Goal: Information Seeking & Learning: Check status

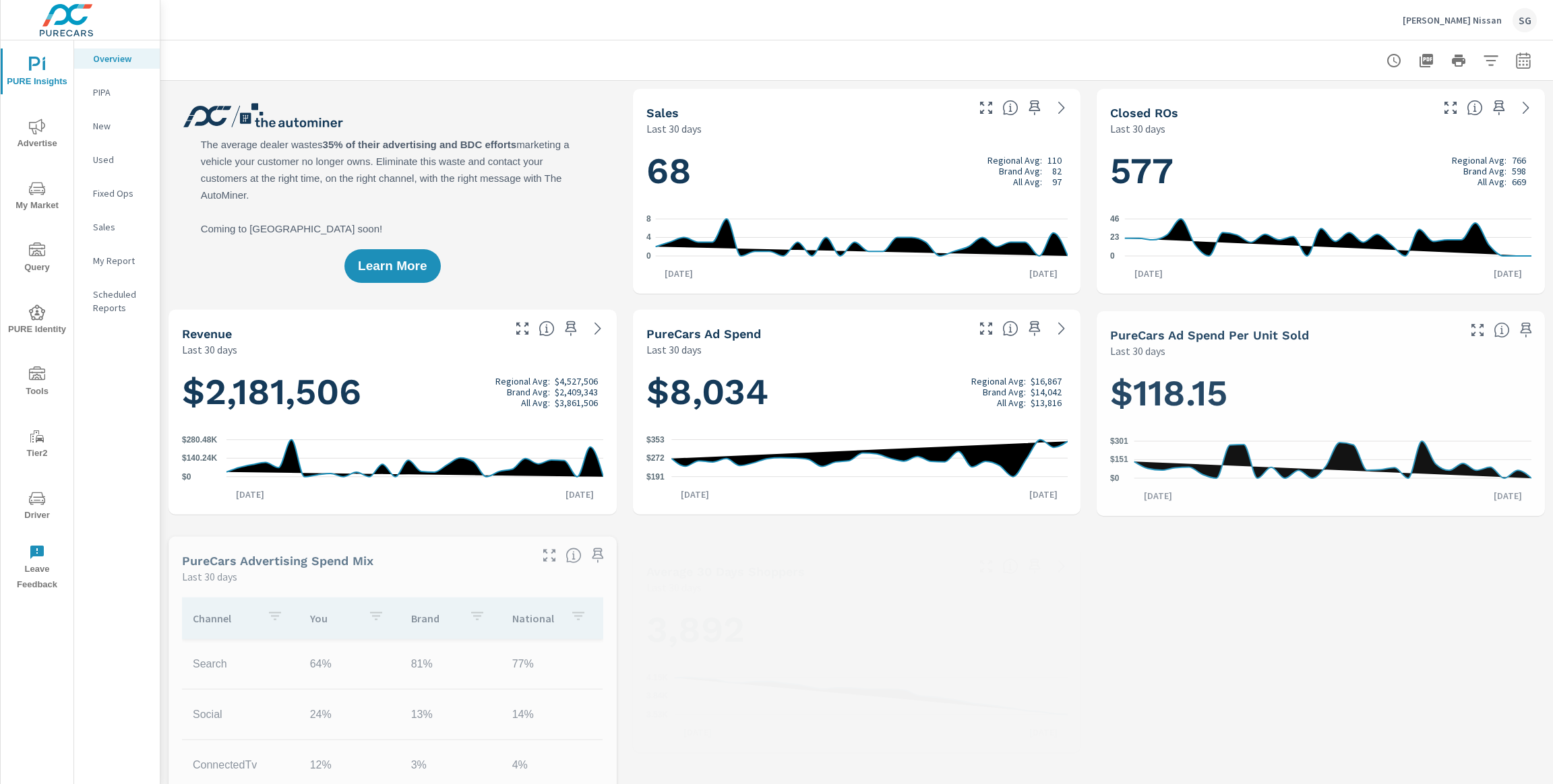
scroll to position [1, 0]
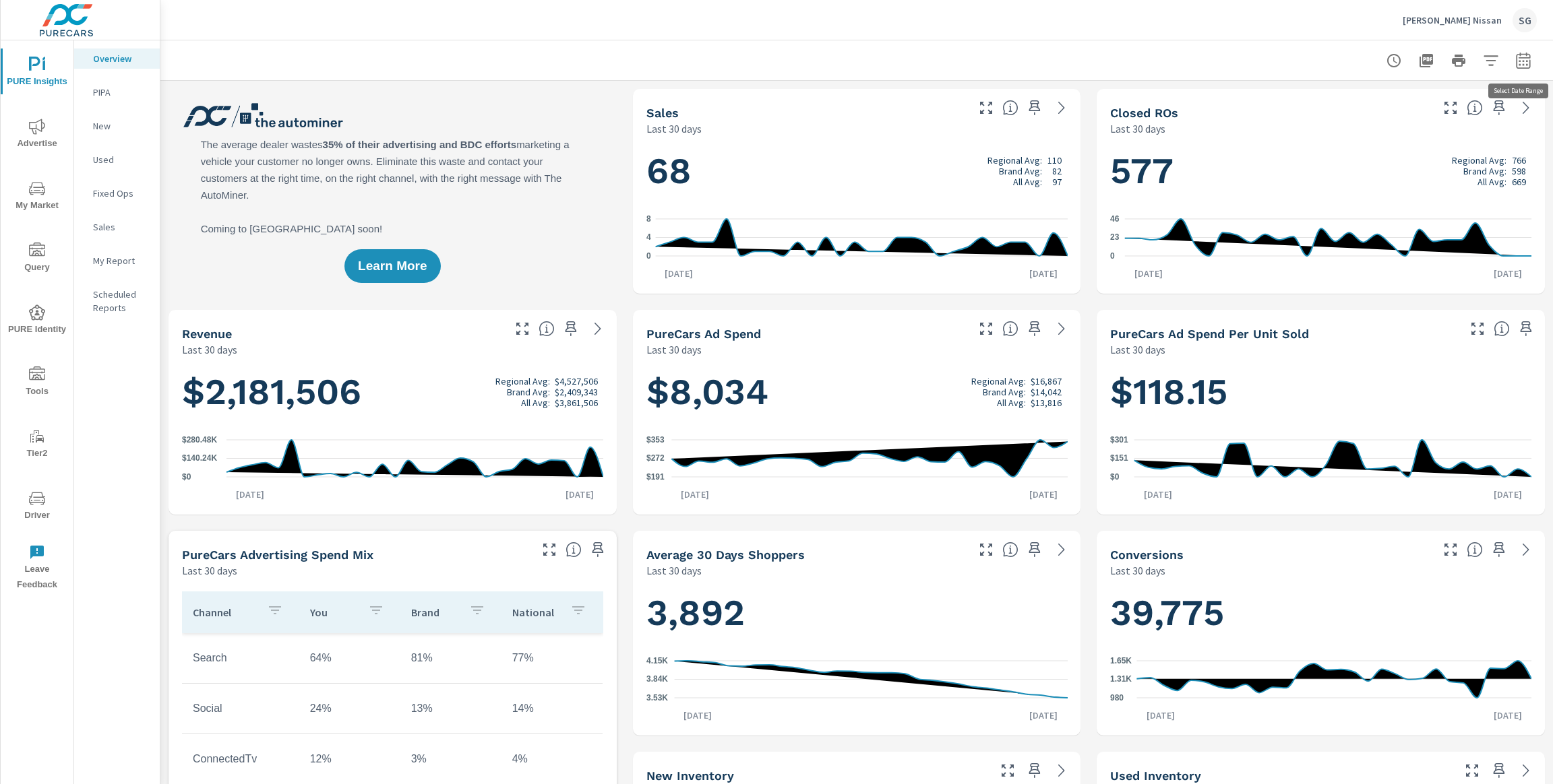
click at [1526, 60] on icon "button" at bounding box center [1522, 62] width 9 height 5
select select "Last 30 days"
click at [1399, 150] on p "+ Add comparison" at bounding box center [1428, 152] width 173 height 16
select select "Previous period"
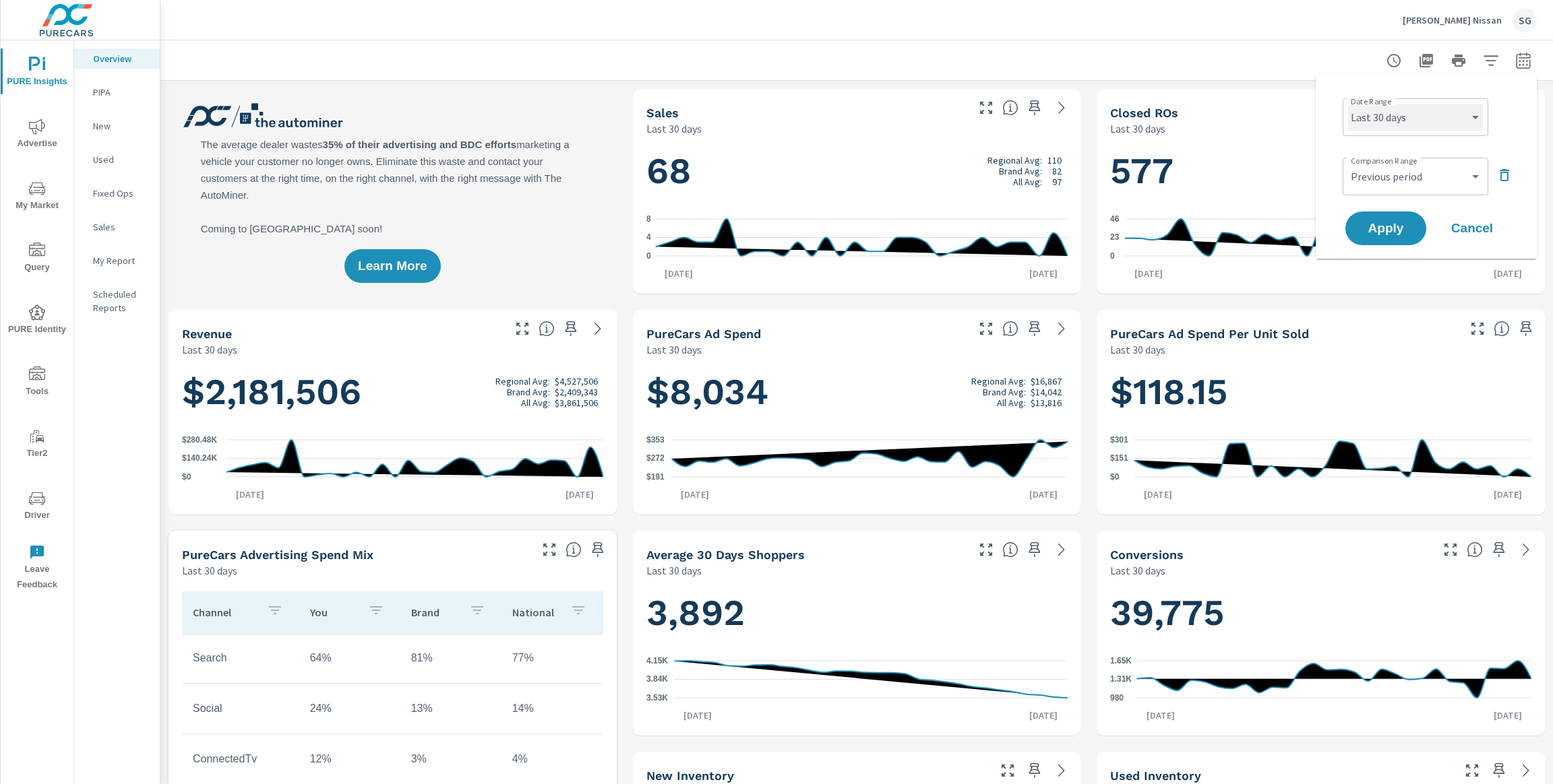
click at [1405, 124] on select "Custom [DATE] Last week Last 7 days Last 14 days Last 30 days Last 45 days Last…" at bounding box center [1415, 117] width 135 height 27
click at [1348, 103] on select "Custom [DATE] Last week Last 7 days Last 14 days Last 30 days Last 45 days Last…" at bounding box center [1415, 117] width 135 height 27
select select "Last month"
click at [1391, 217] on button "Apply" at bounding box center [1385, 228] width 83 height 35
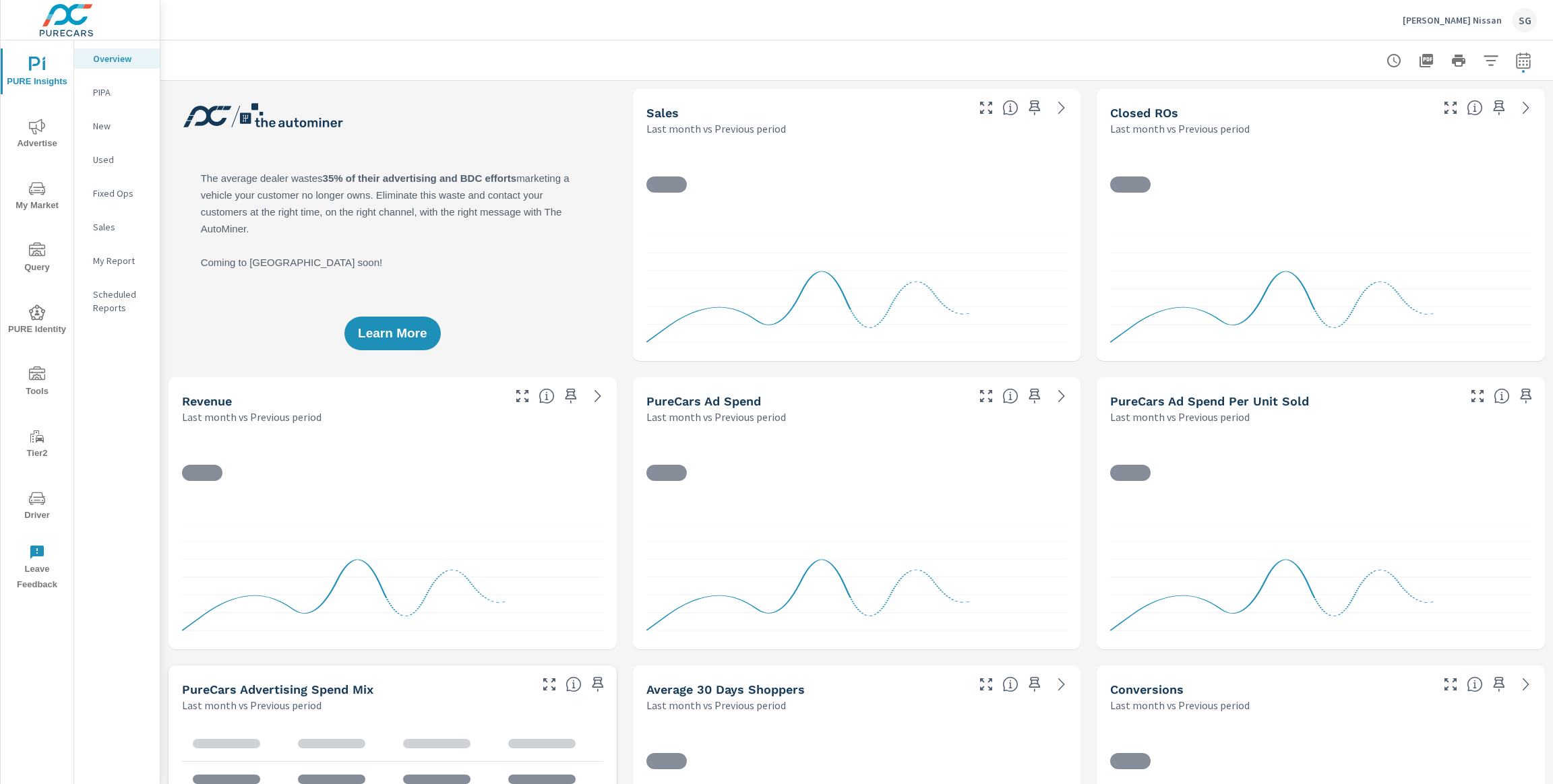
scroll to position [1, 0]
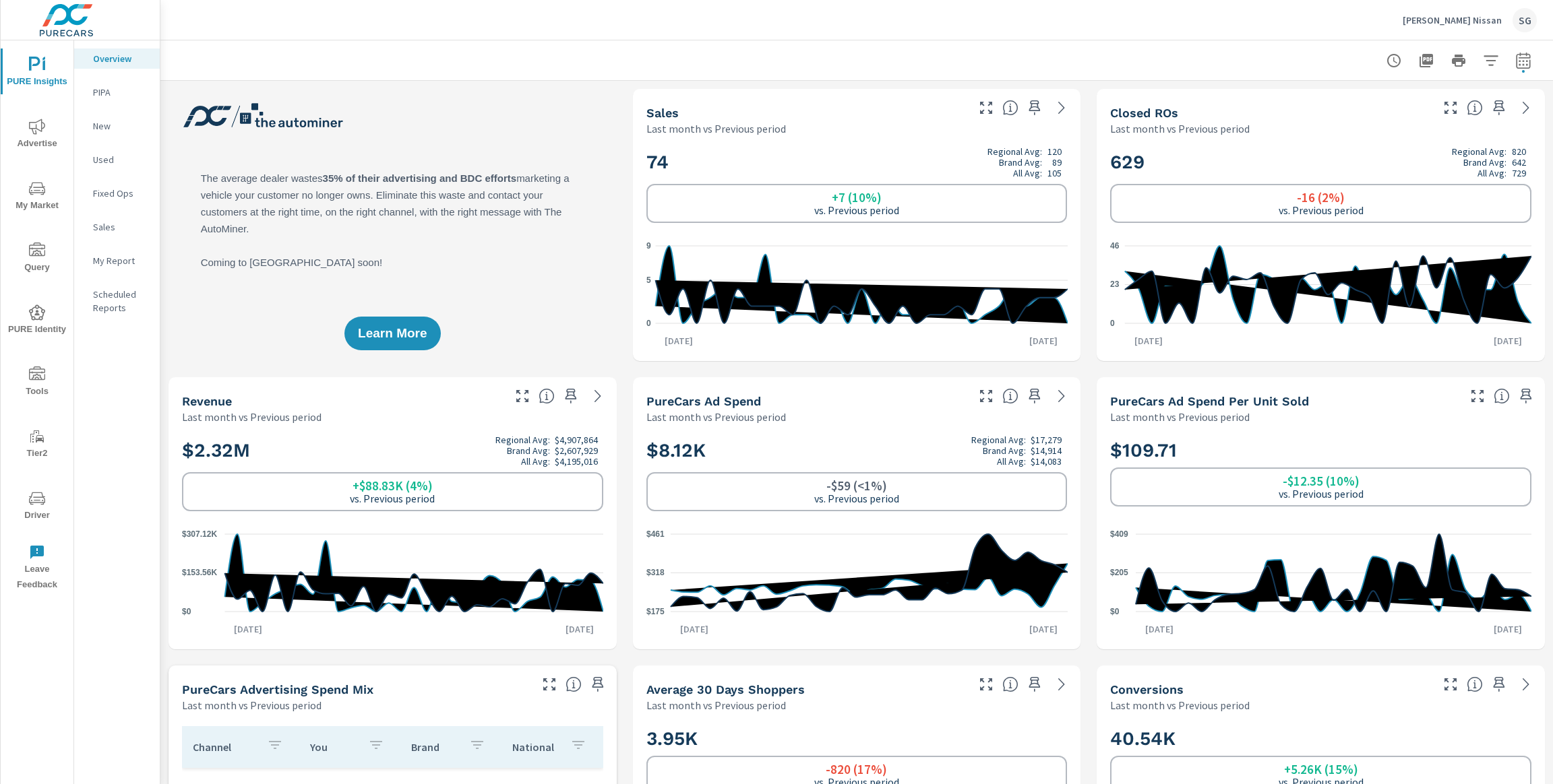
click at [37, 141] on span "Advertise" at bounding box center [37, 135] width 65 height 33
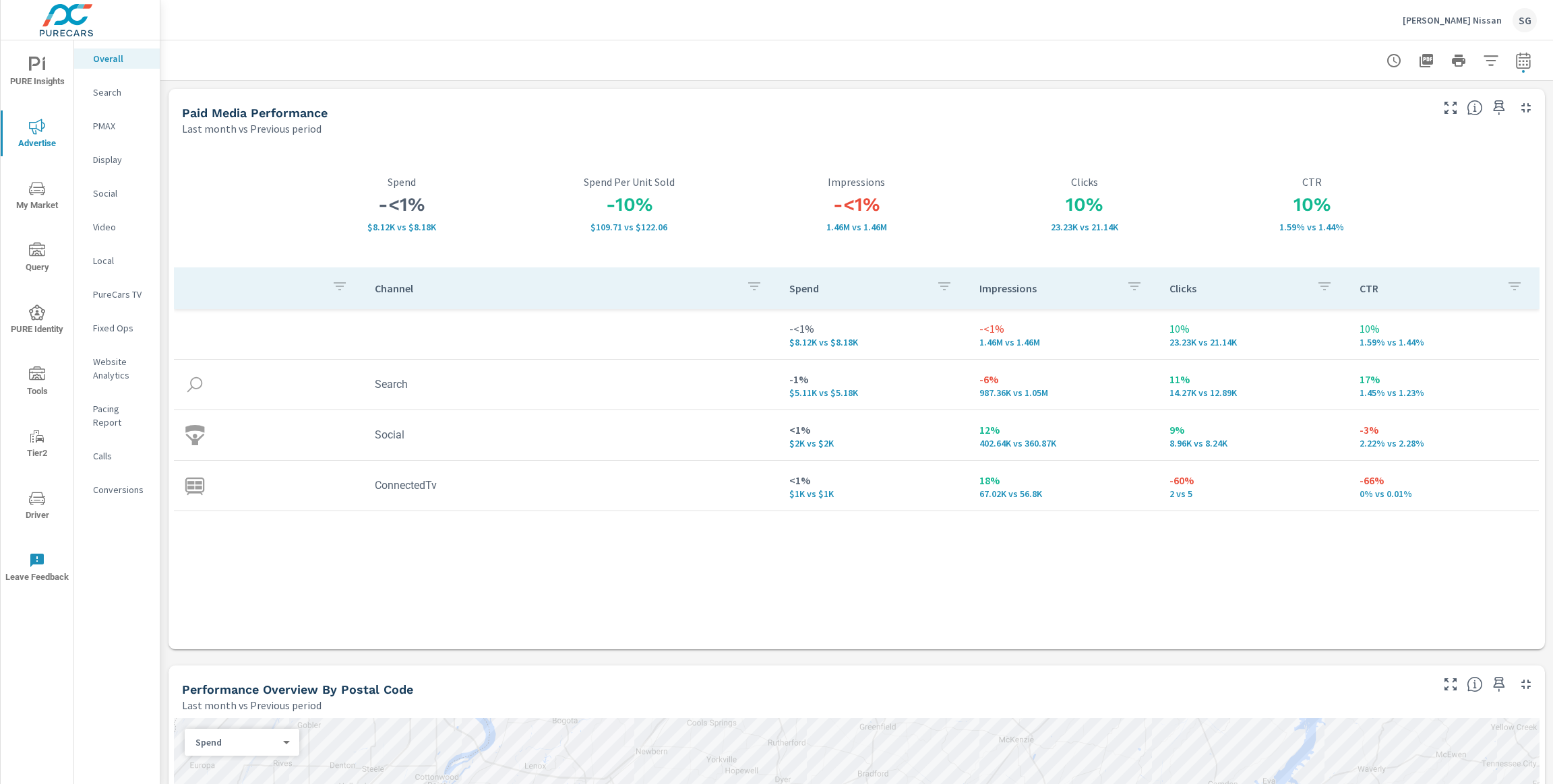
click at [116, 129] on p "PMAX" at bounding box center [121, 125] width 56 height 13
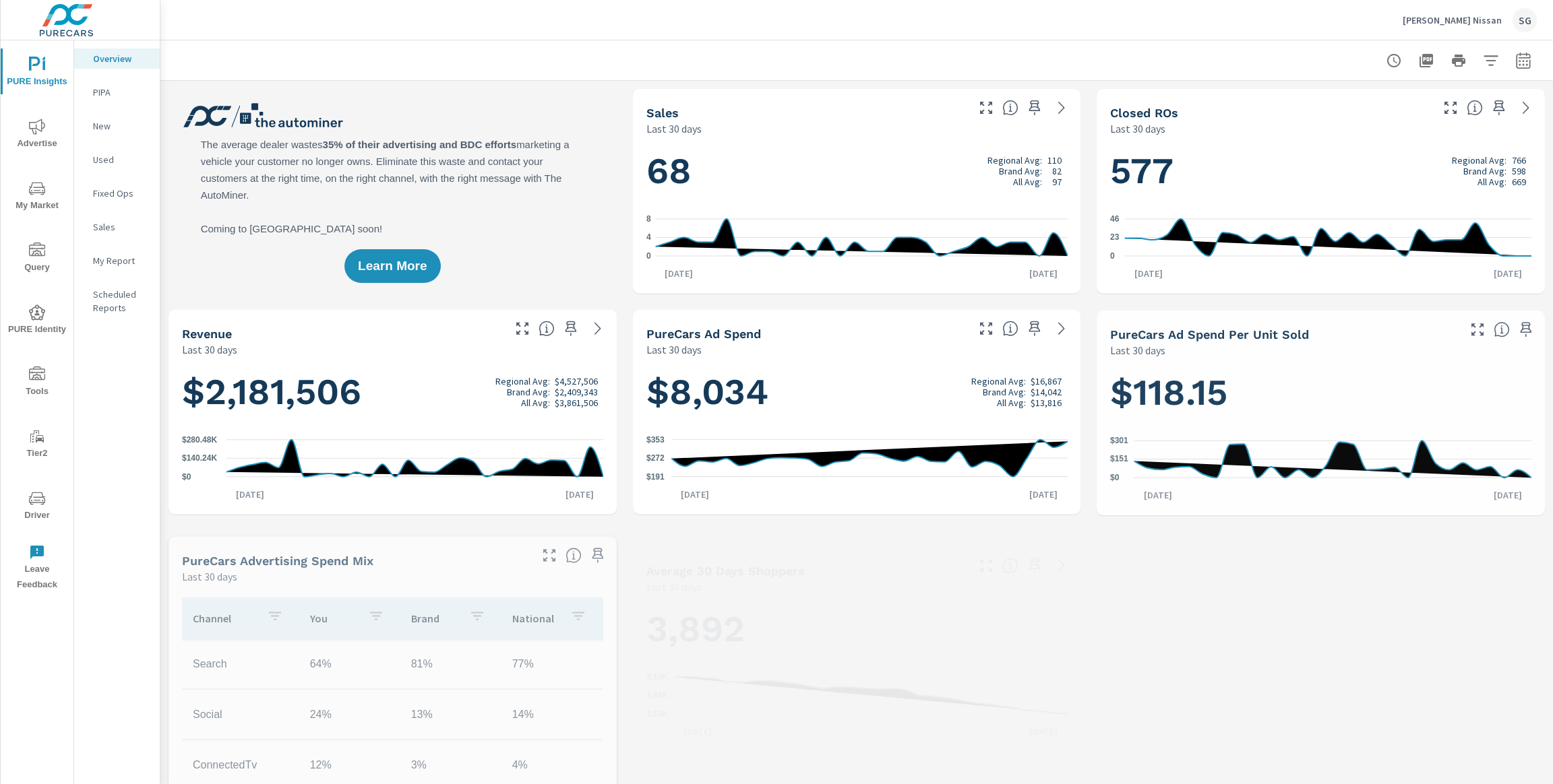
scroll to position [1, 0]
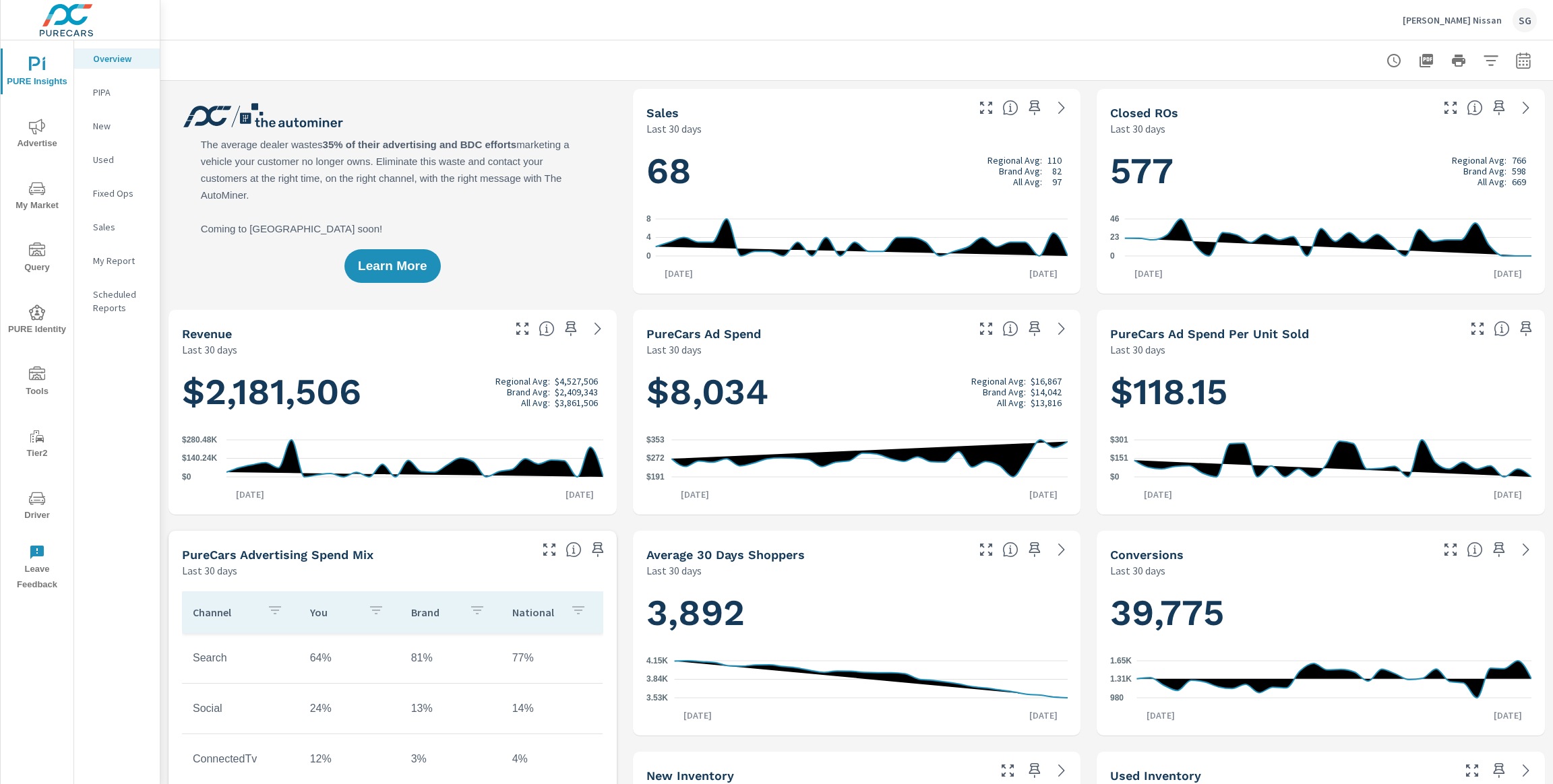
click at [45, 141] on span "Advertise" at bounding box center [37, 135] width 65 height 33
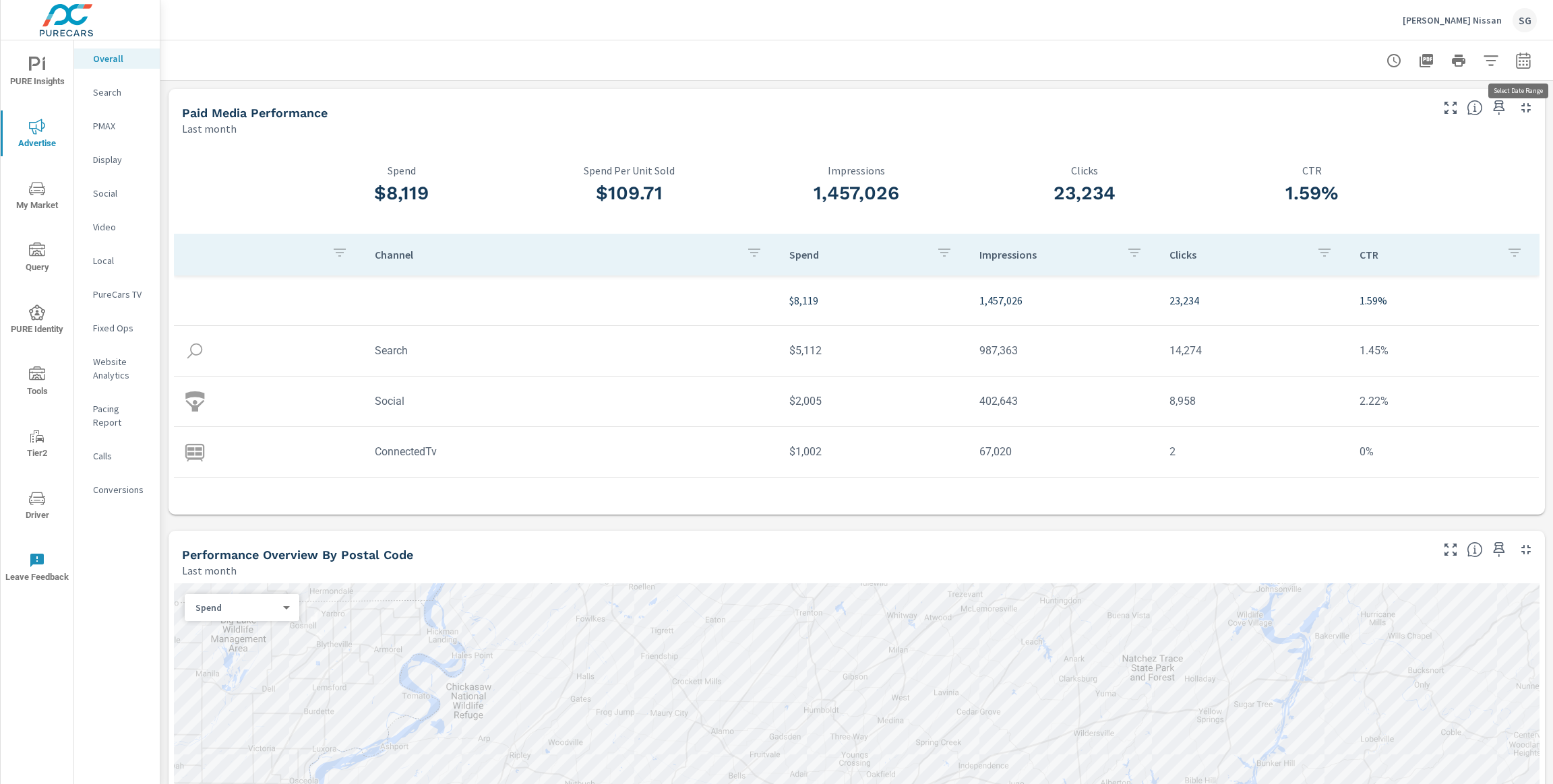
click at [1520, 61] on icon "button" at bounding box center [1522, 62] width 9 height 5
click at [1399, 162] on div "Date Range Custom Yesterday Last week Last 7 days Last 14 days Last 30 days Las…" at bounding box center [1426, 147] width 189 height 125
click at [1399, 122] on select "Custom [DATE] Last week Last 7 days Last 14 days Last 30 days Last 45 days Last…" at bounding box center [1415, 117] width 135 height 27
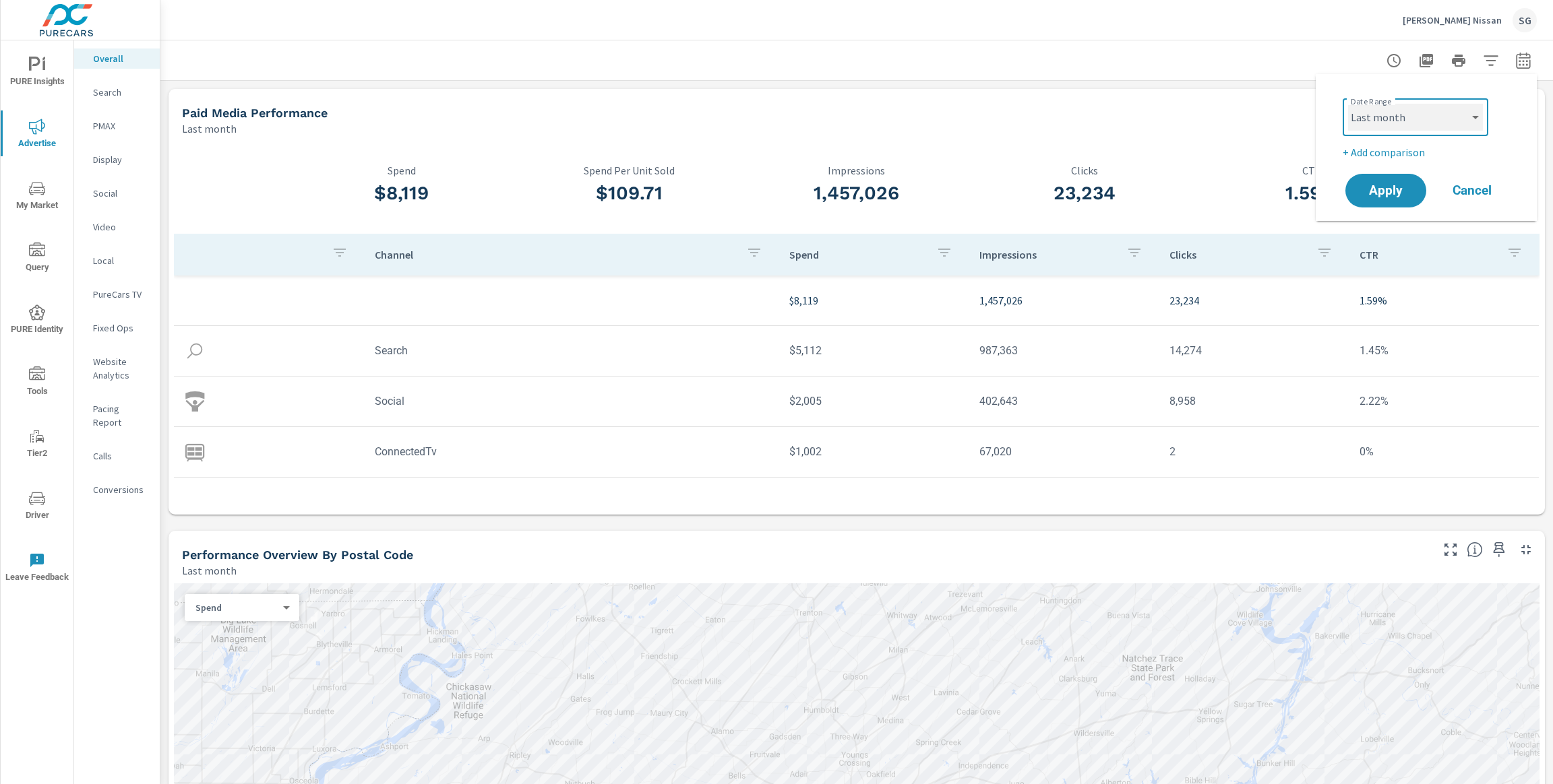
click at [1348, 103] on select "Custom [DATE] Last week Last 7 days Last 14 days Last 30 days Last 45 days Last…" at bounding box center [1415, 117] width 135 height 27
select select "Last 30 days"
click at [1404, 152] on p "+ Add comparison" at bounding box center [1428, 152] width 173 height 16
select select "Previous period"
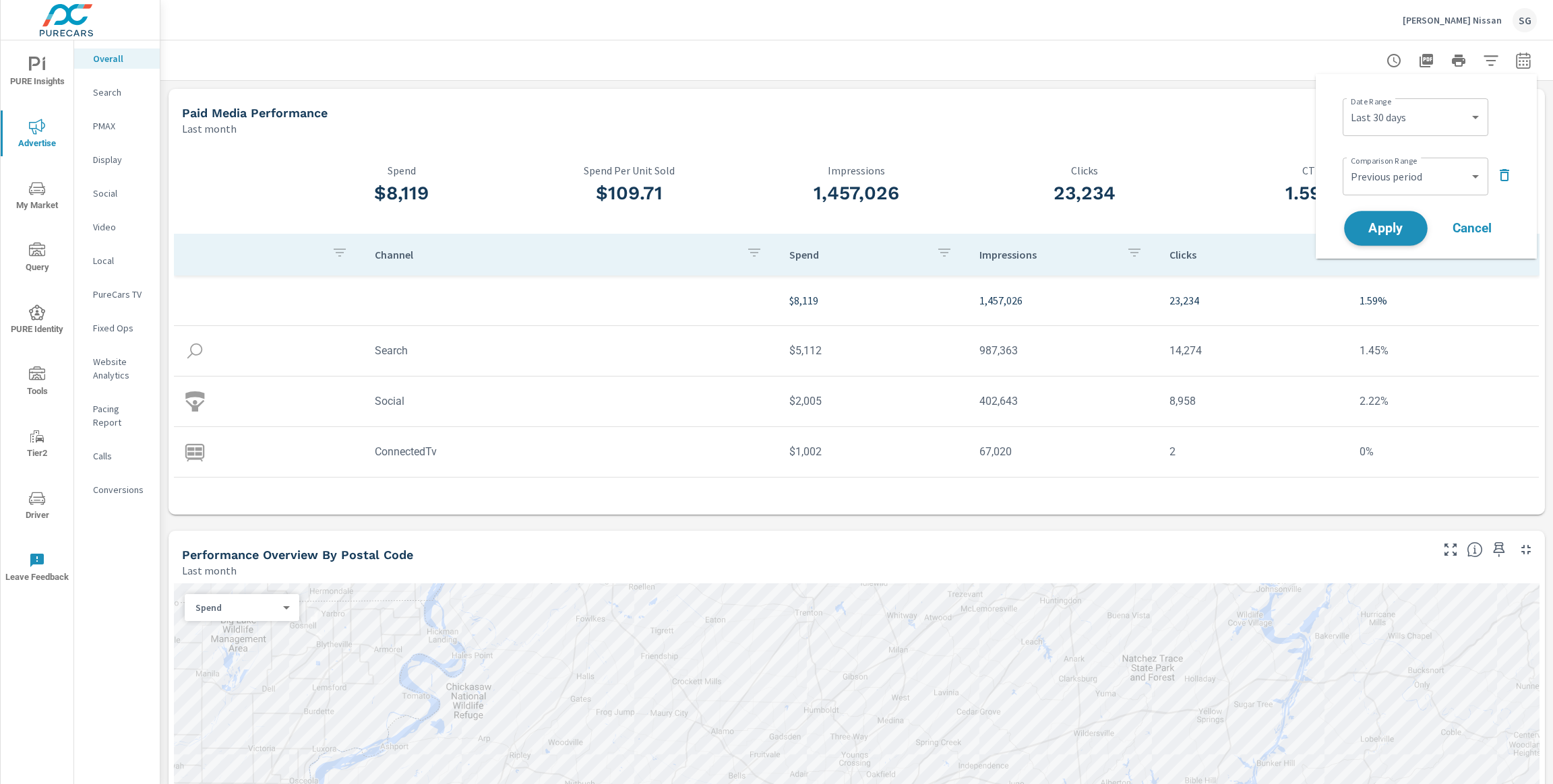
click at [1402, 228] on span "Apply" at bounding box center [1385, 228] width 55 height 13
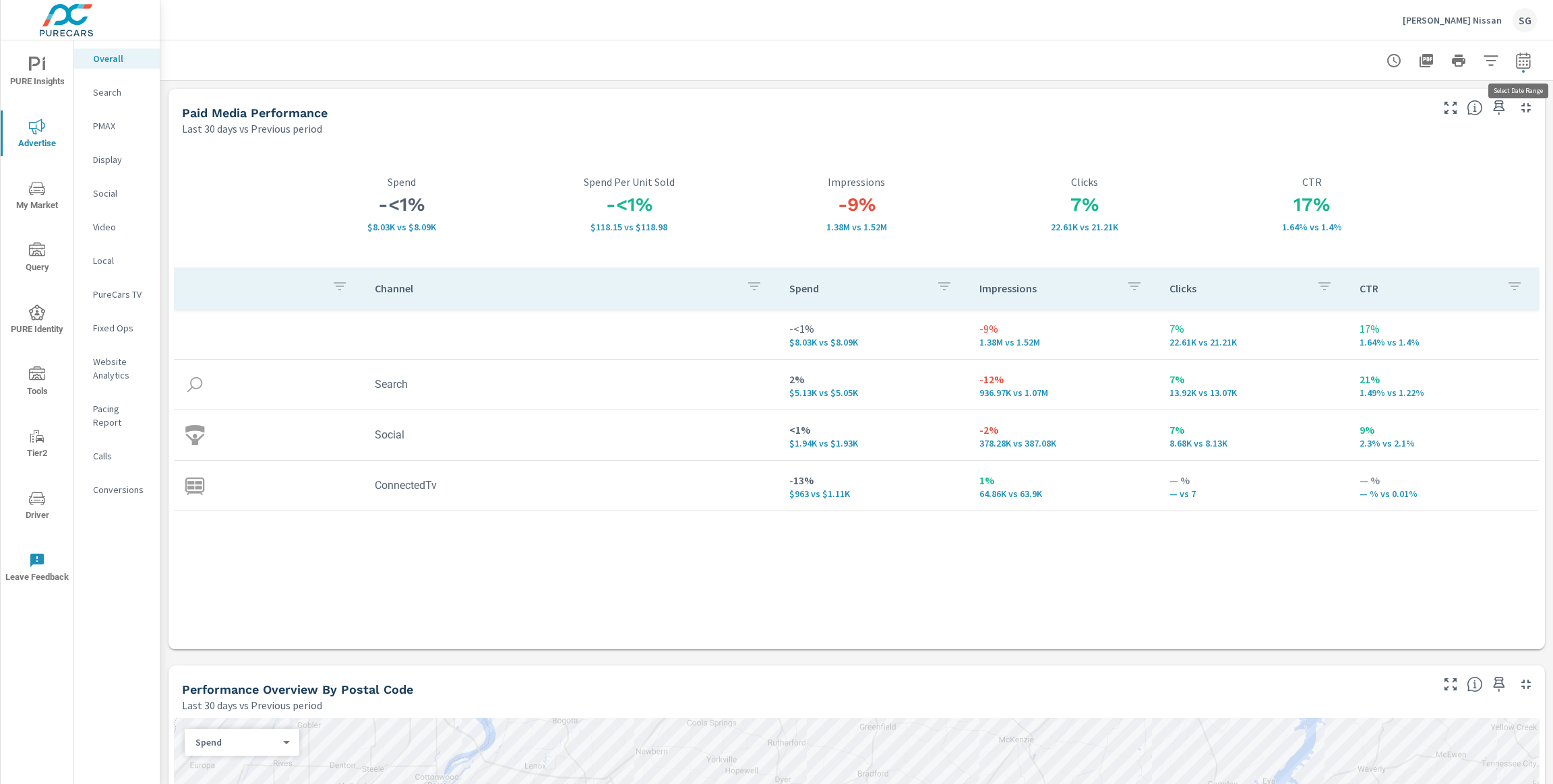
click at [1521, 67] on icon "button" at bounding box center [1523, 61] width 16 height 16
select select "Last 30 days"
select select "Previous period"
click at [1438, 126] on select "Custom [DATE] Last week Last 7 days Last 14 days Last 30 days Last 45 days Last…" at bounding box center [1415, 117] width 135 height 27
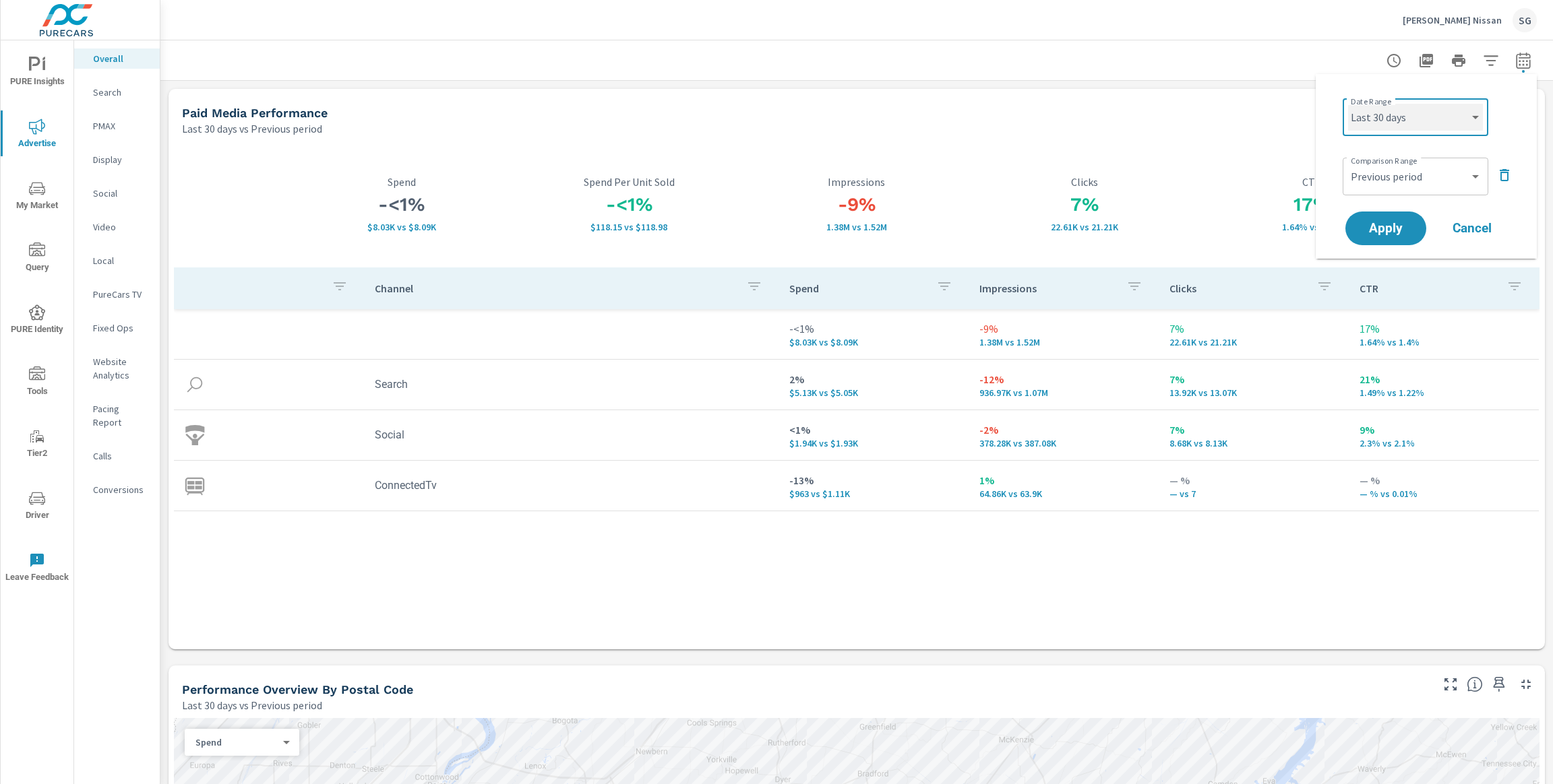
click at [1348, 103] on select "Custom [DATE] Last week Last 7 days Last 14 days Last 30 days Last 45 days Last…" at bounding box center [1415, 117] width 135 height 27
select select "Last month"
click at [1415, 231] on button "Apply" at bounding box center [1385, 228] width 83 height 35
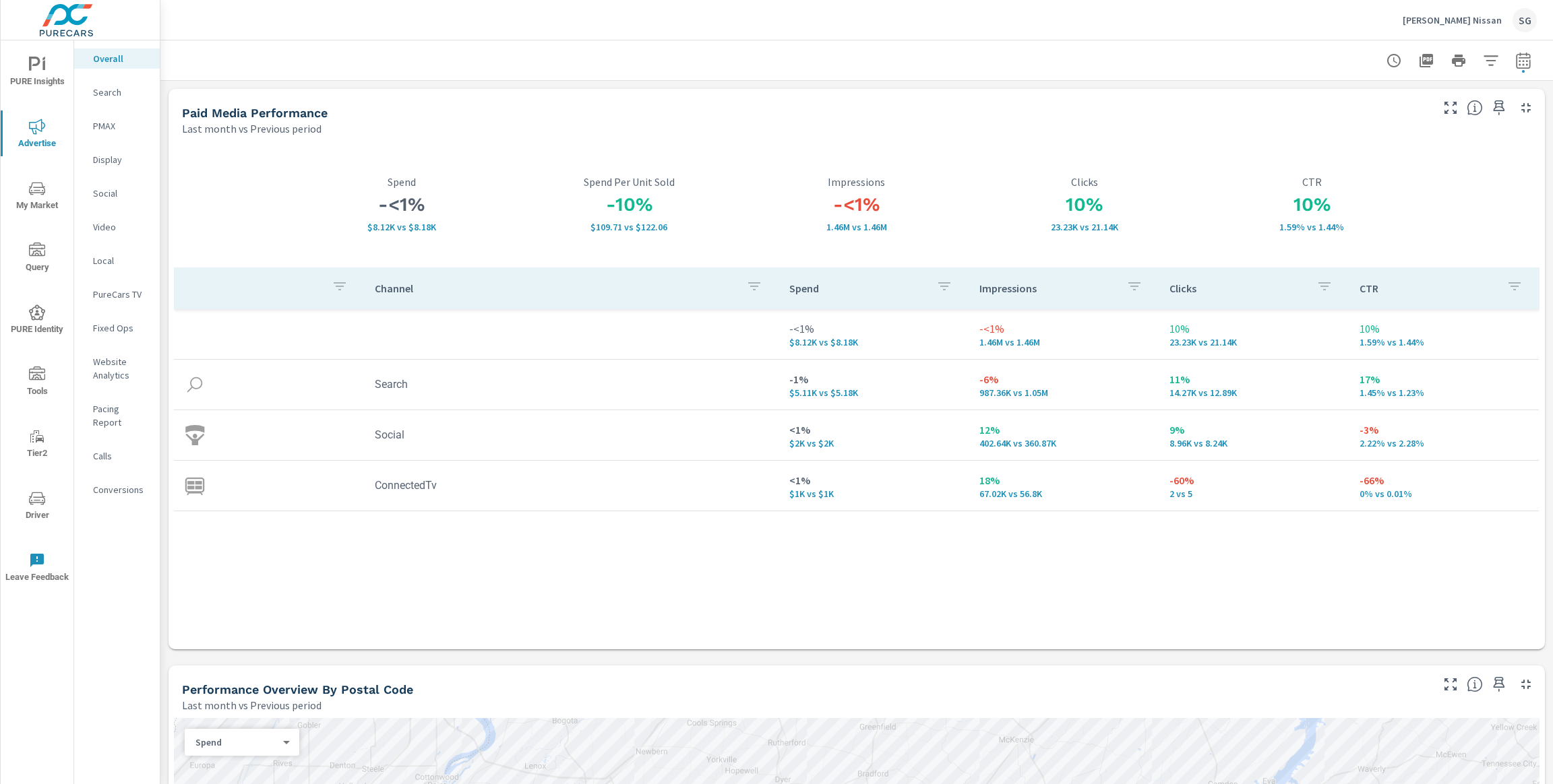
click at [940, 114] on div "Paid Media Performance" at bounding box center [805, 113] width 1247 height 16
click at [112, 483] on p "Conversions" at bounding box center [121, 489] width 56 height 13
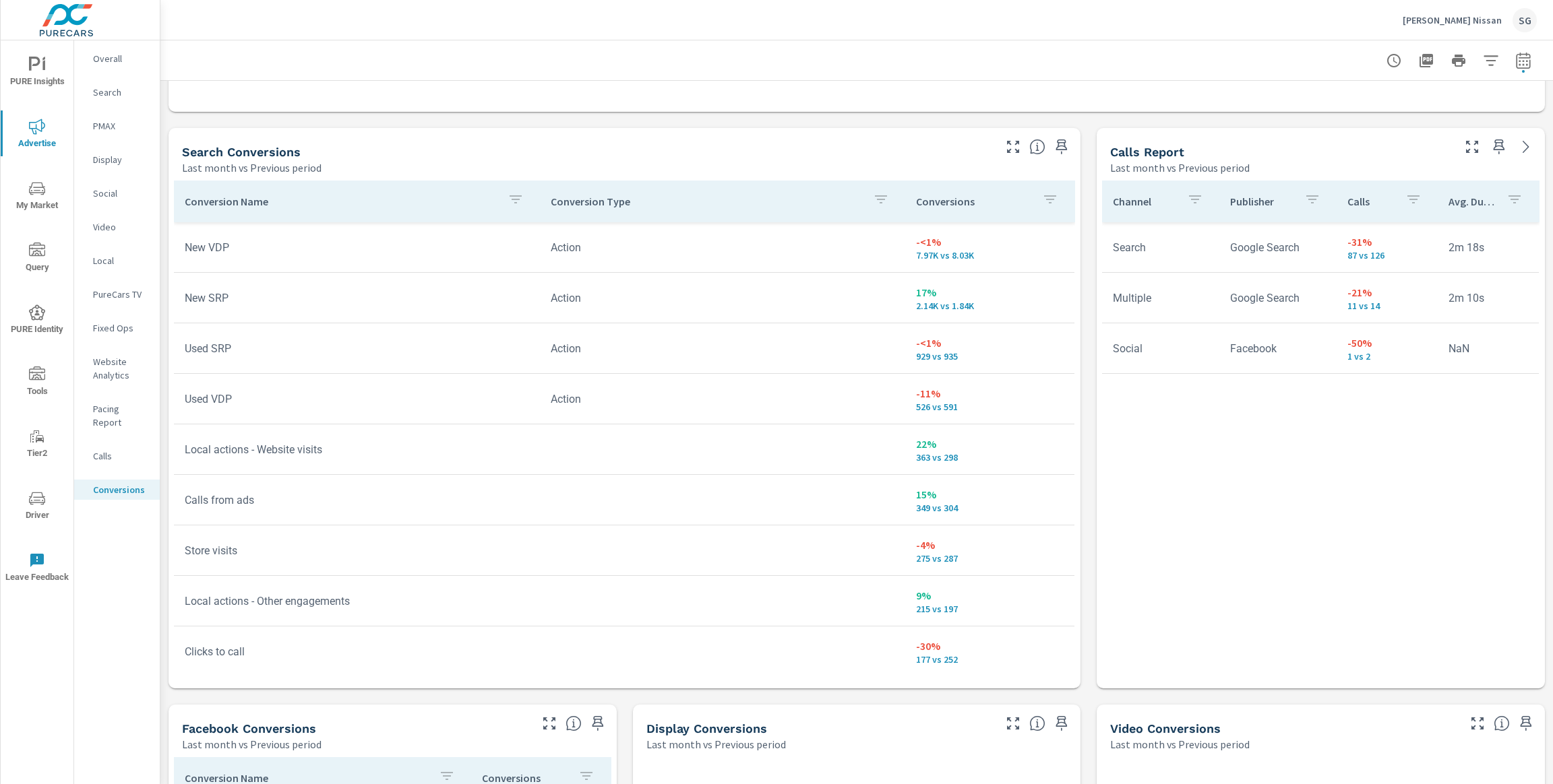
scroll to position [678, 0]
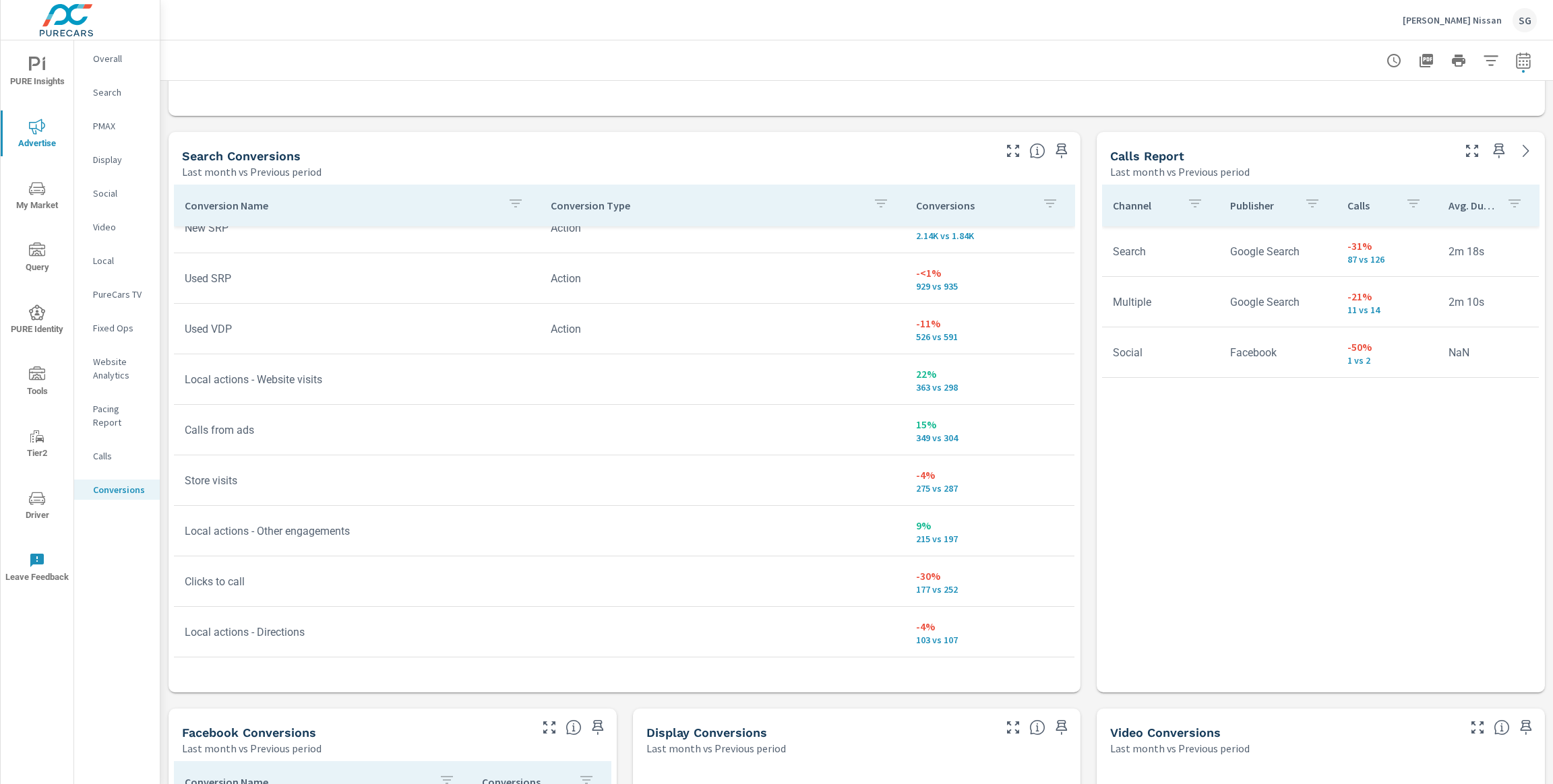
scroll to position [57, 0]
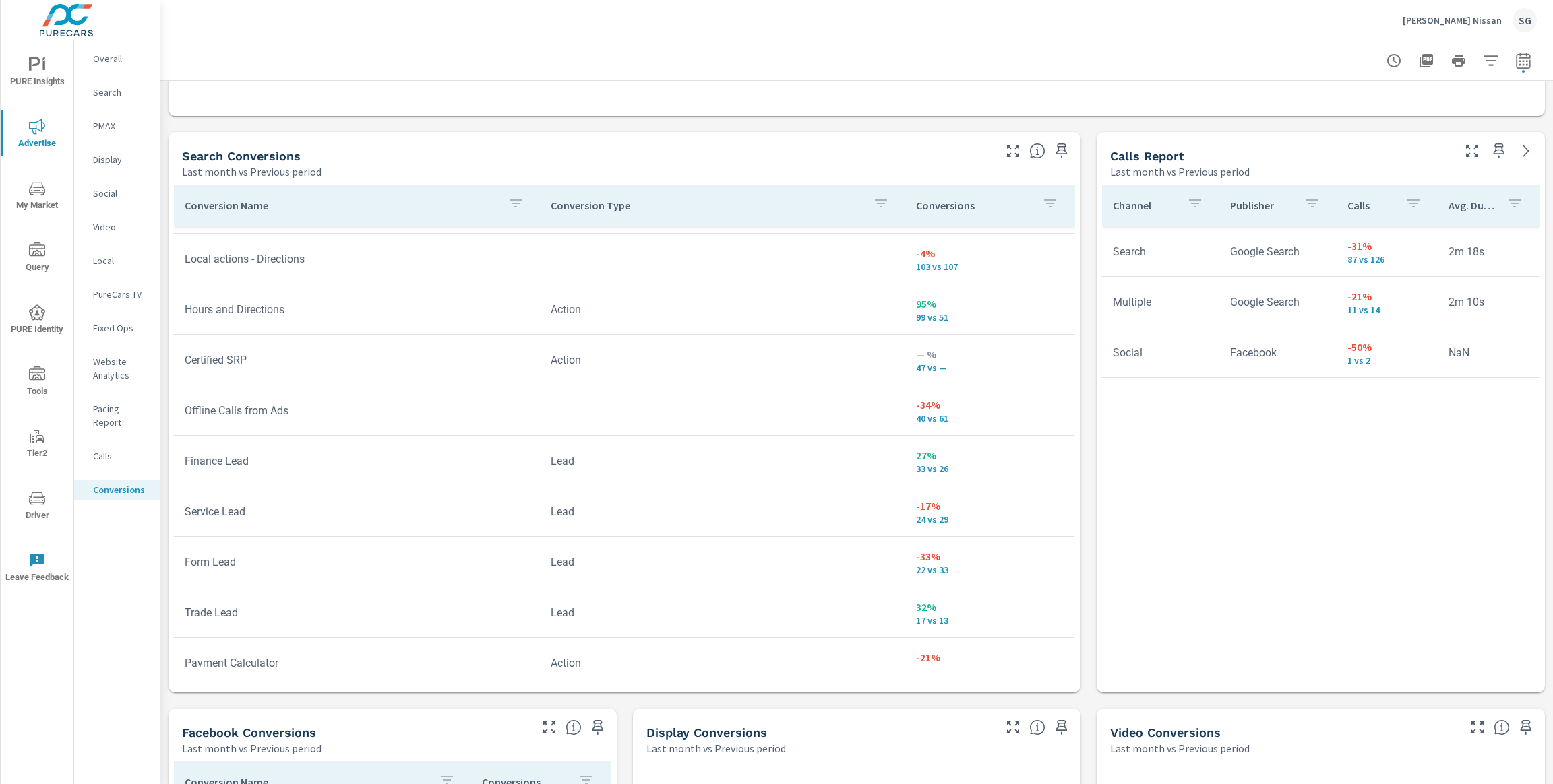
scroll to position [448, 0]
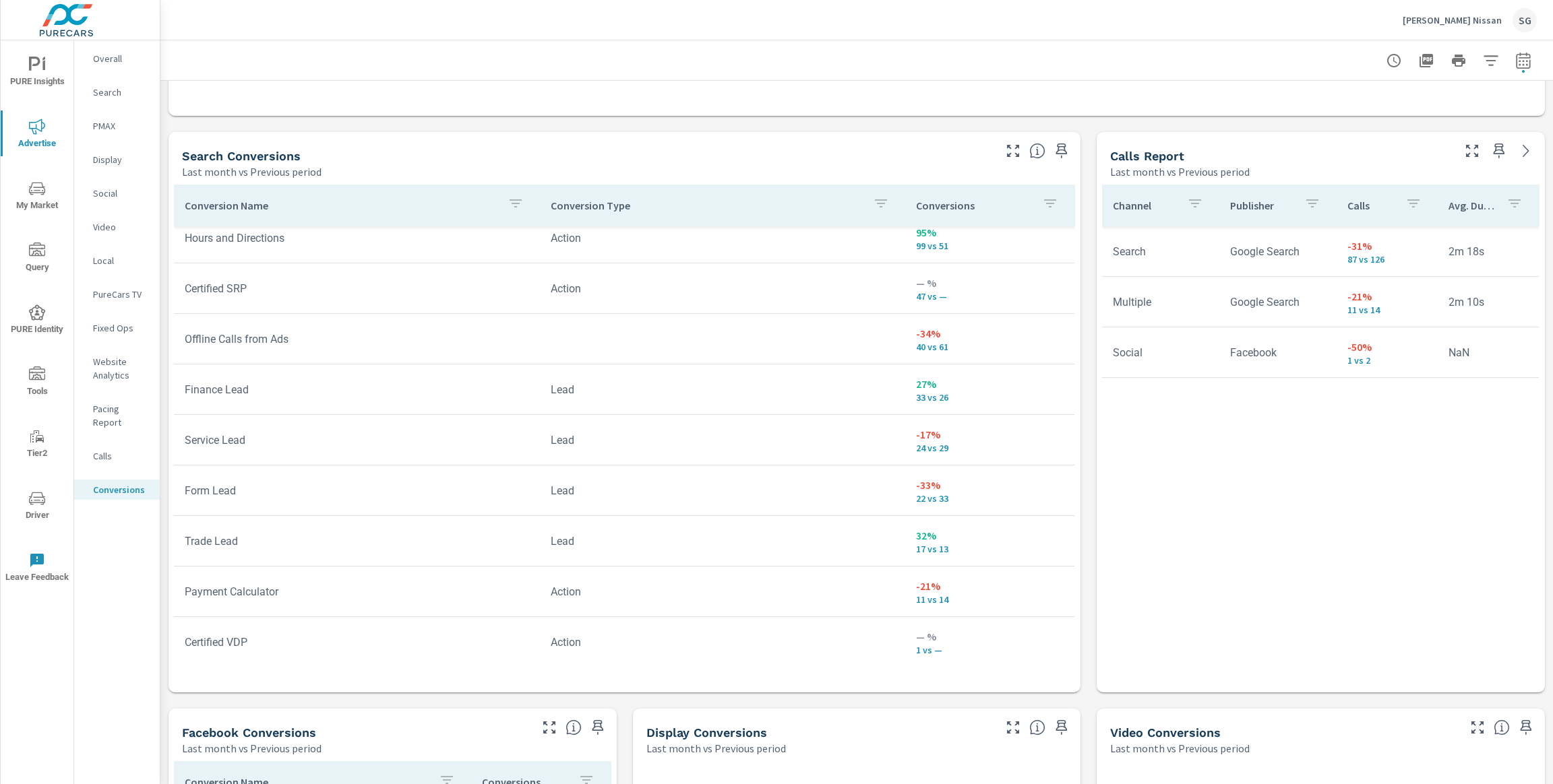
scroll to position [519, 0]
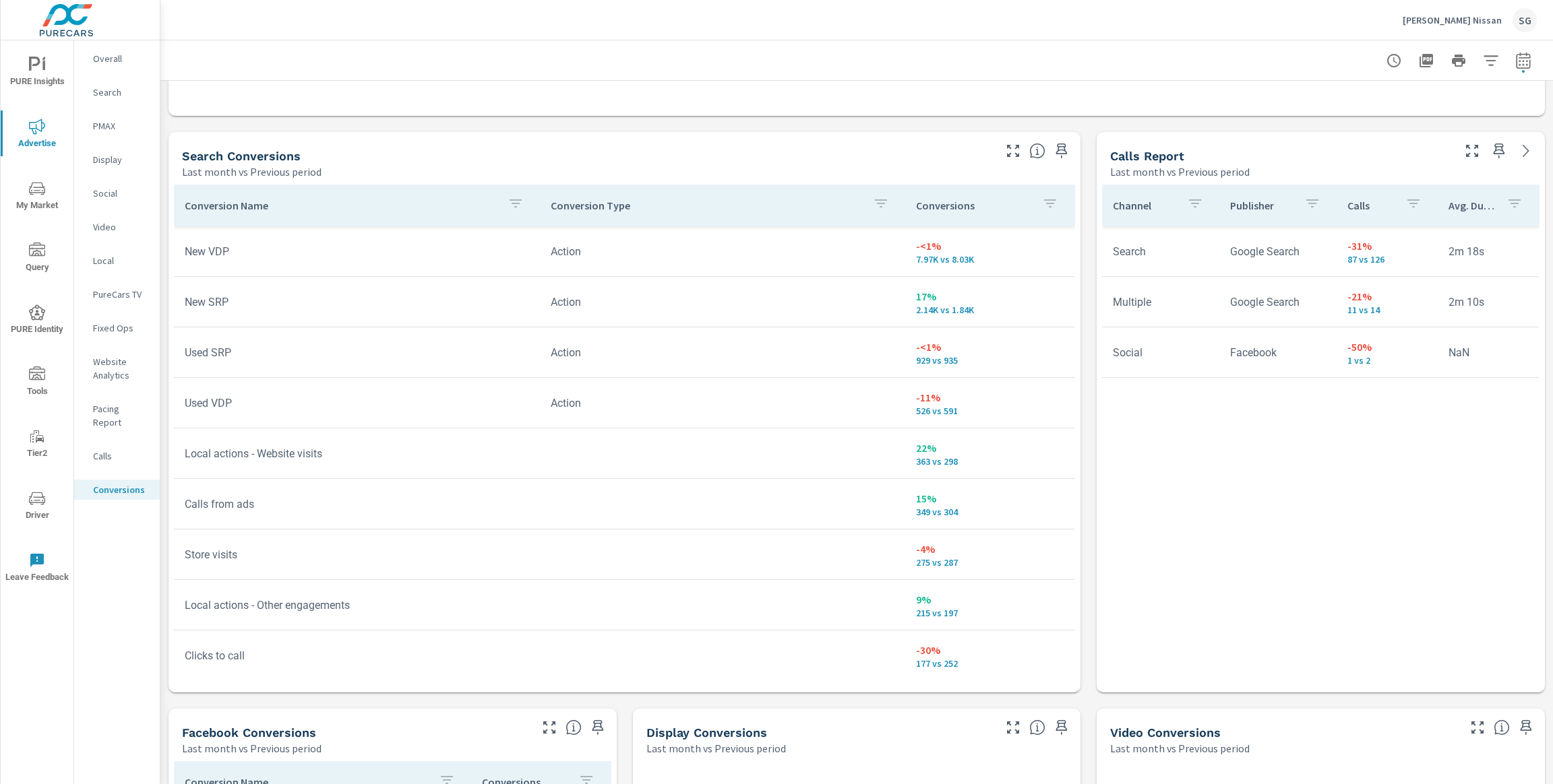
click at [1054, 210] on icon "button" at bounding box center [1049, 203] width 16 height 16
click at [1024, 295] on input "Search" at bounding box center [1052, 296] width 154 height 27
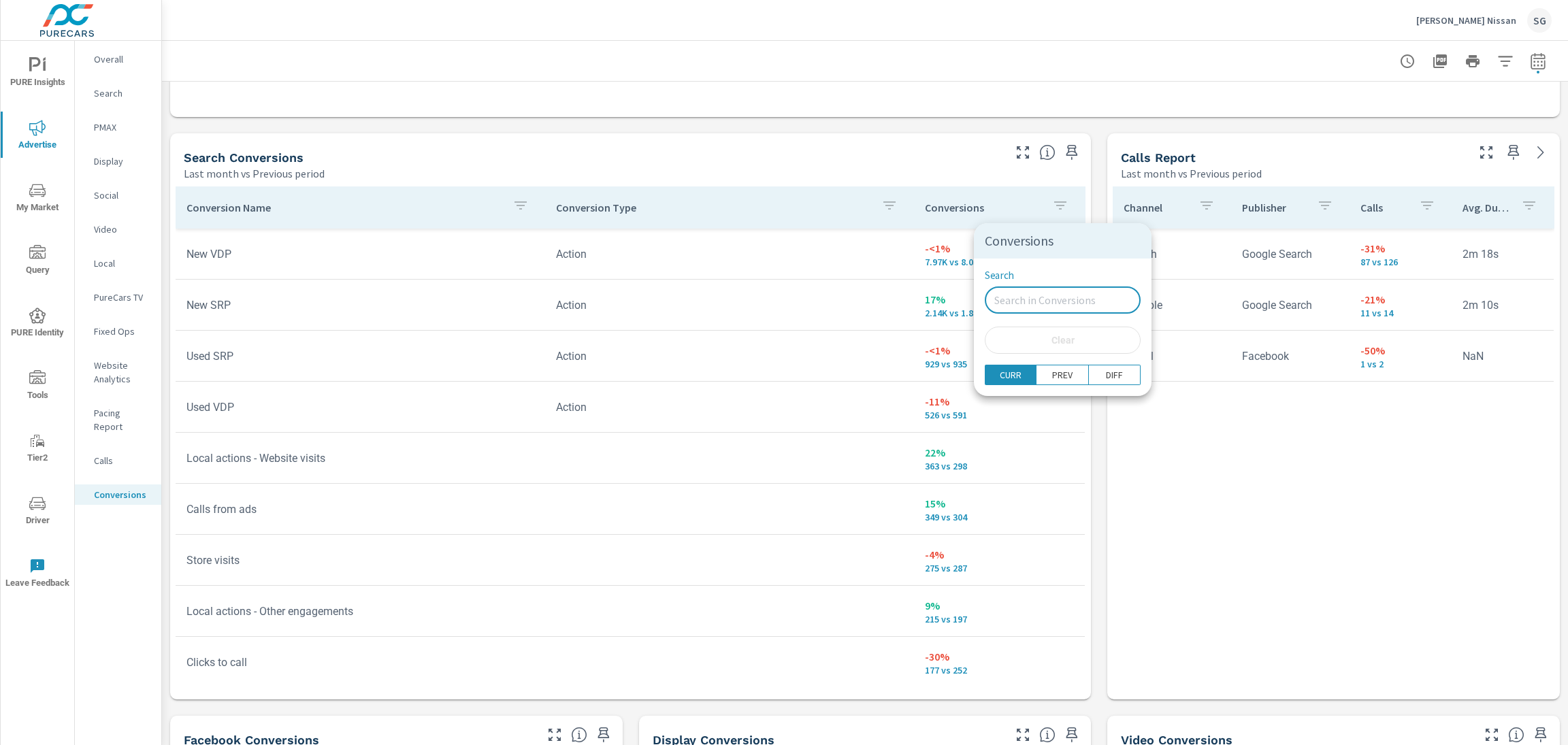
click at [40, 503] on div at bounding box center [784, 372] width 1568 height 745
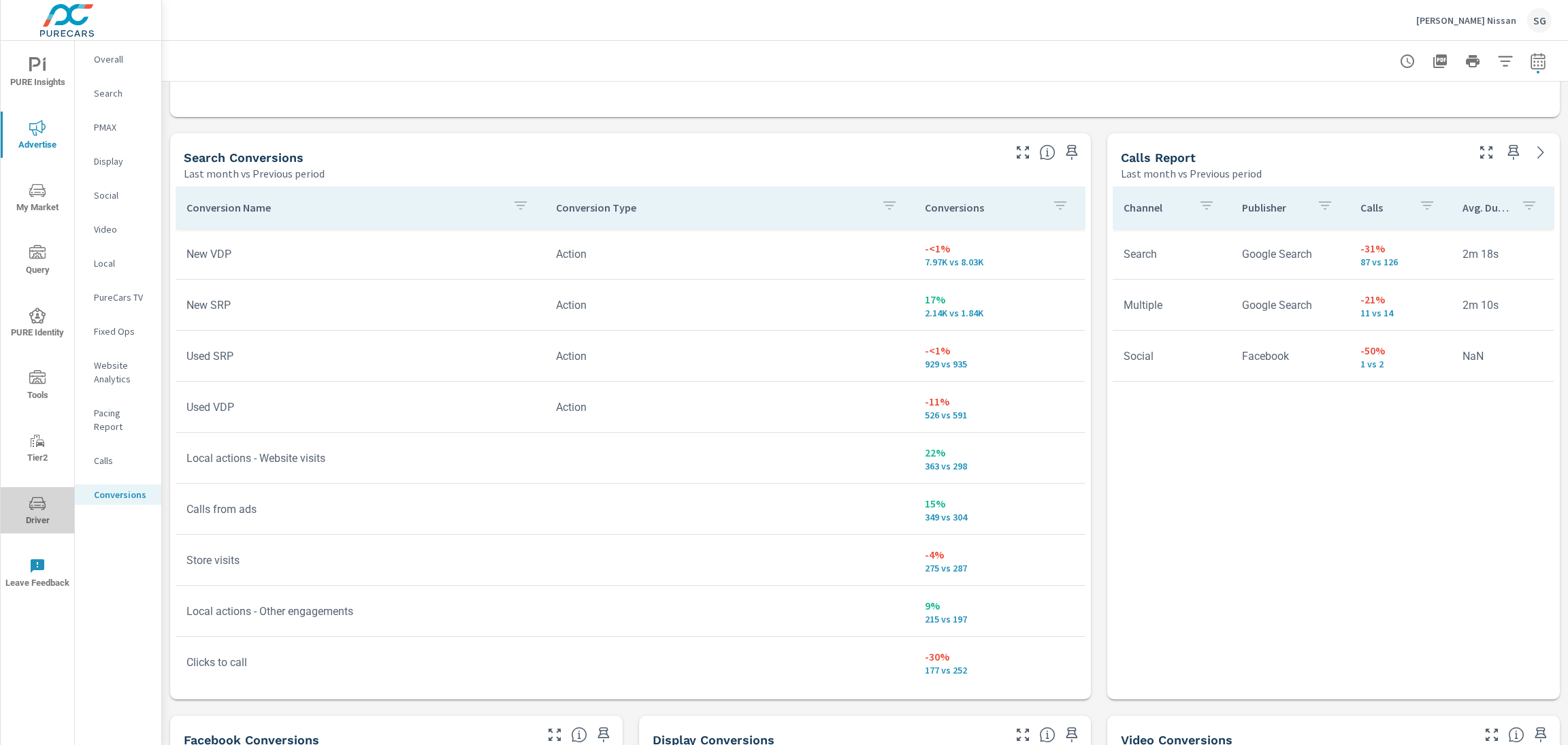
click at [40, 503] on icon "nav menu" at bounding box center [37, 503] width 16 height 16
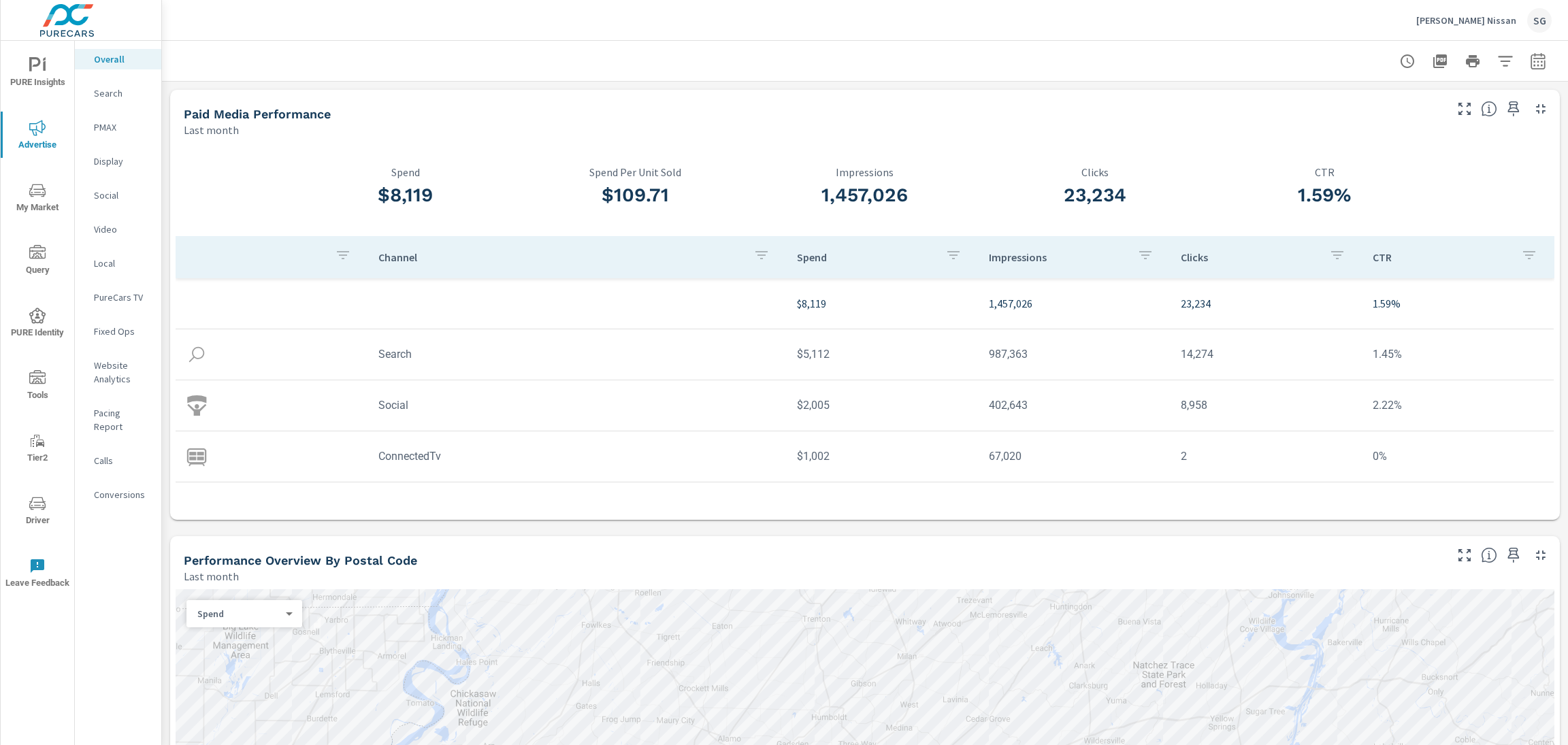
click at [119, 101] on div "Search" at bounding box center [118, 93] width 87 height 20
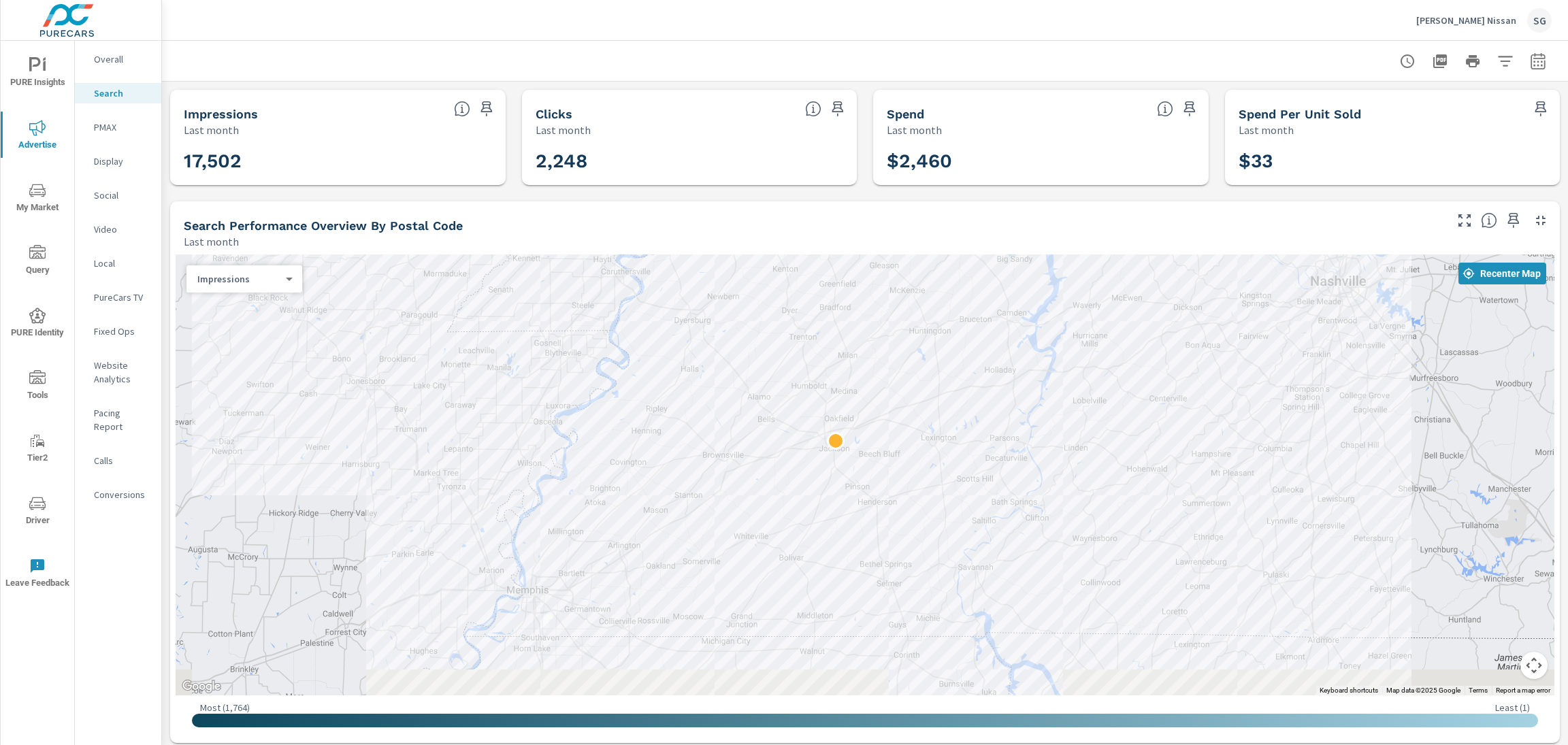
drag, startPoint x: 1207, startPoint y: 572, endPoint x: 1045, endPoint y: 454, distance: 200.4
click at [1045, 454] on div at bounding box center [1292, 741] width 1176 height 760
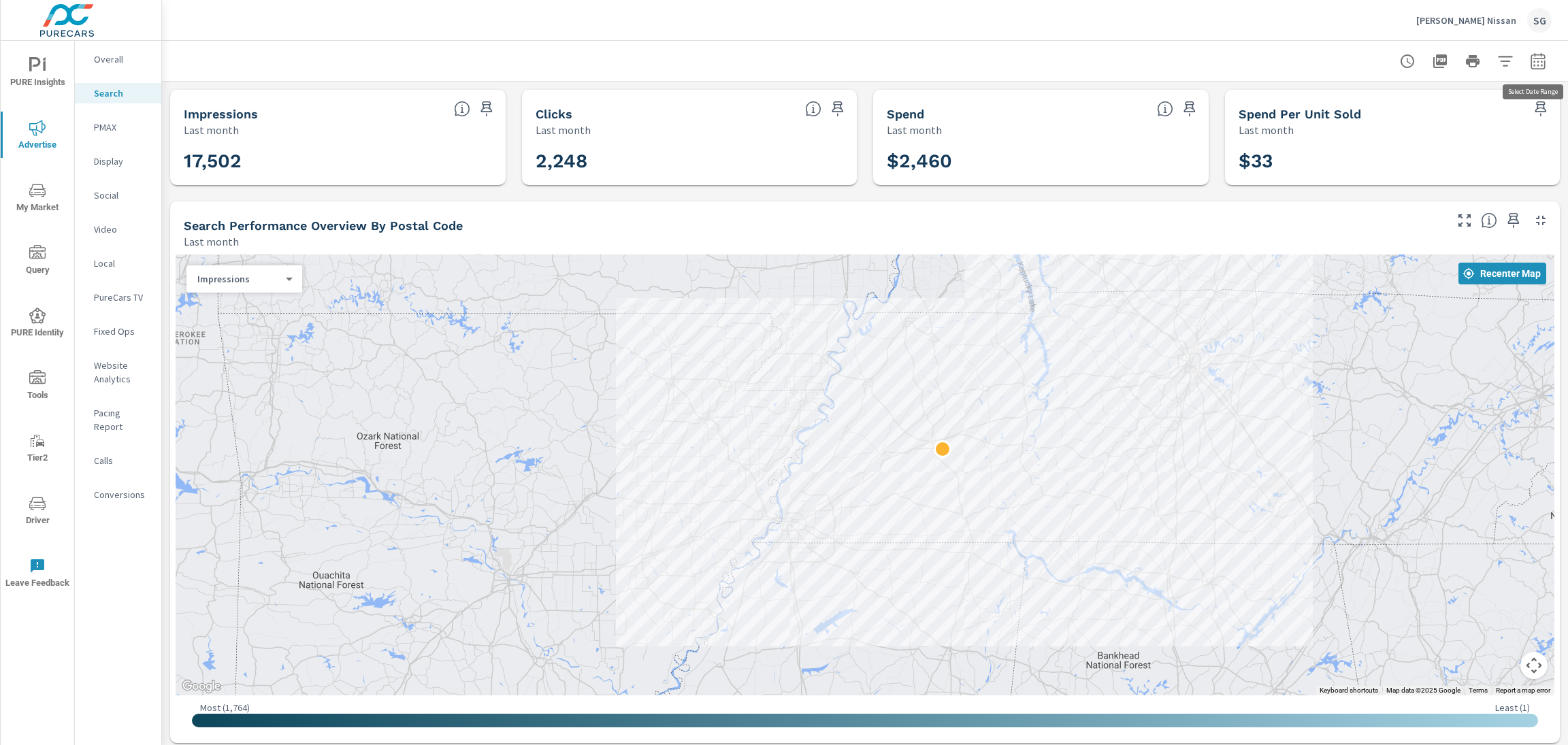
click at [1541, 70] on button "button" at bounding box center [1537, 61] width 27 height 27
select select "Last month"
click at [1438, 130] on select "Custom [DATE] Last week Last 7 days Last 14 days Last 30 days Last 45 days Last…" at bounding box center [1429, 118] width 136 height 27
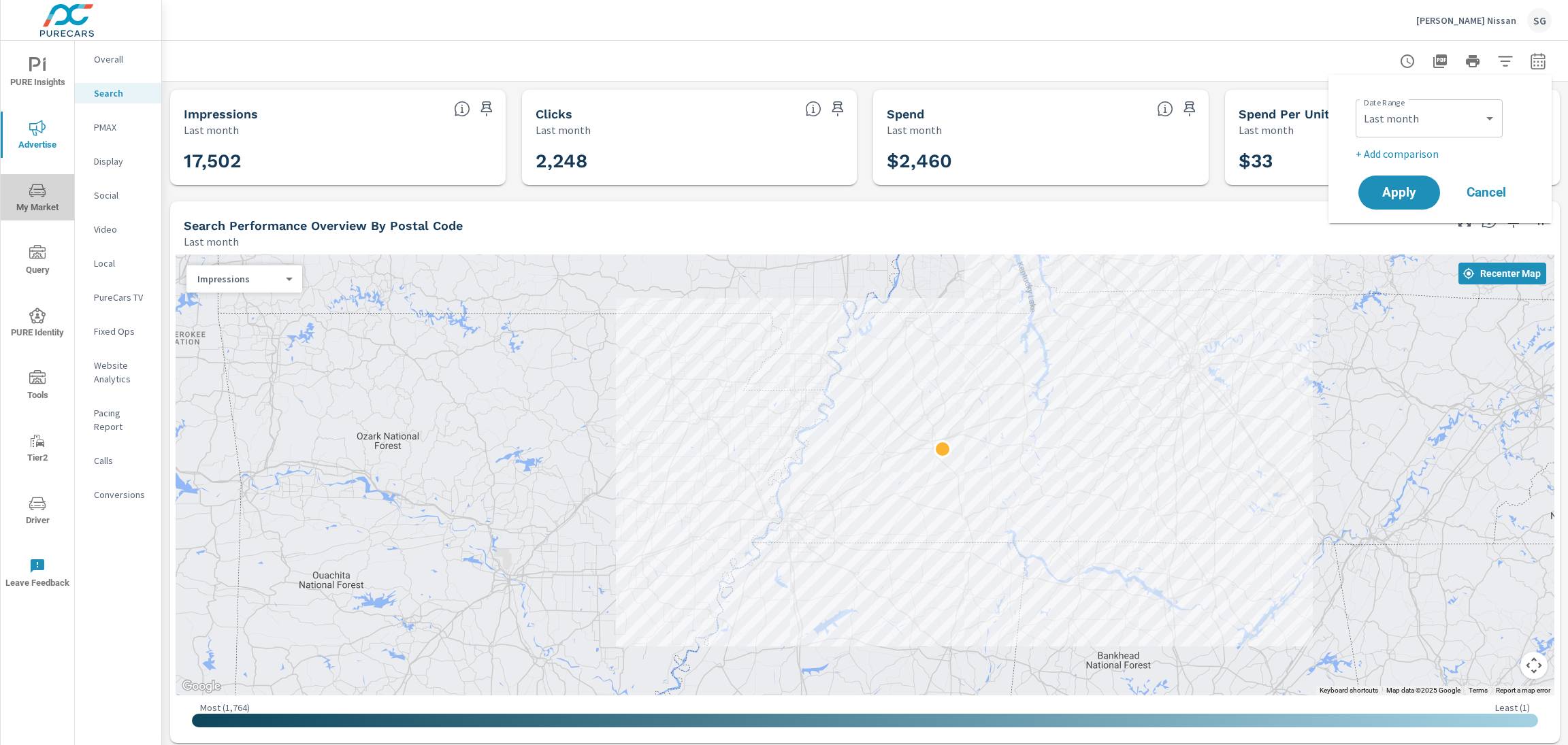
click at [53, 197] on span "My Market" at bounding box center [37, 199] width 66 height 34
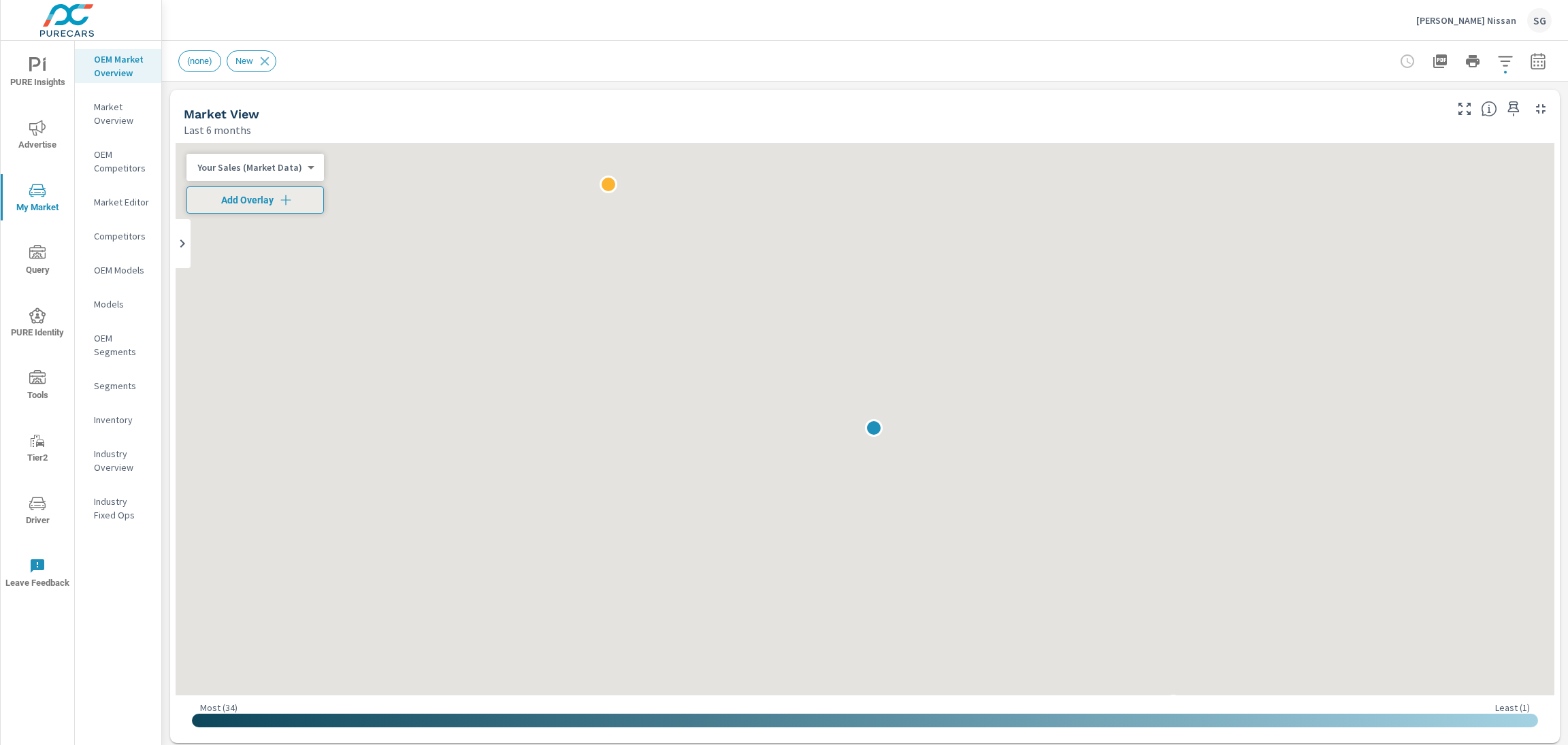
scroll to position [1, 0]
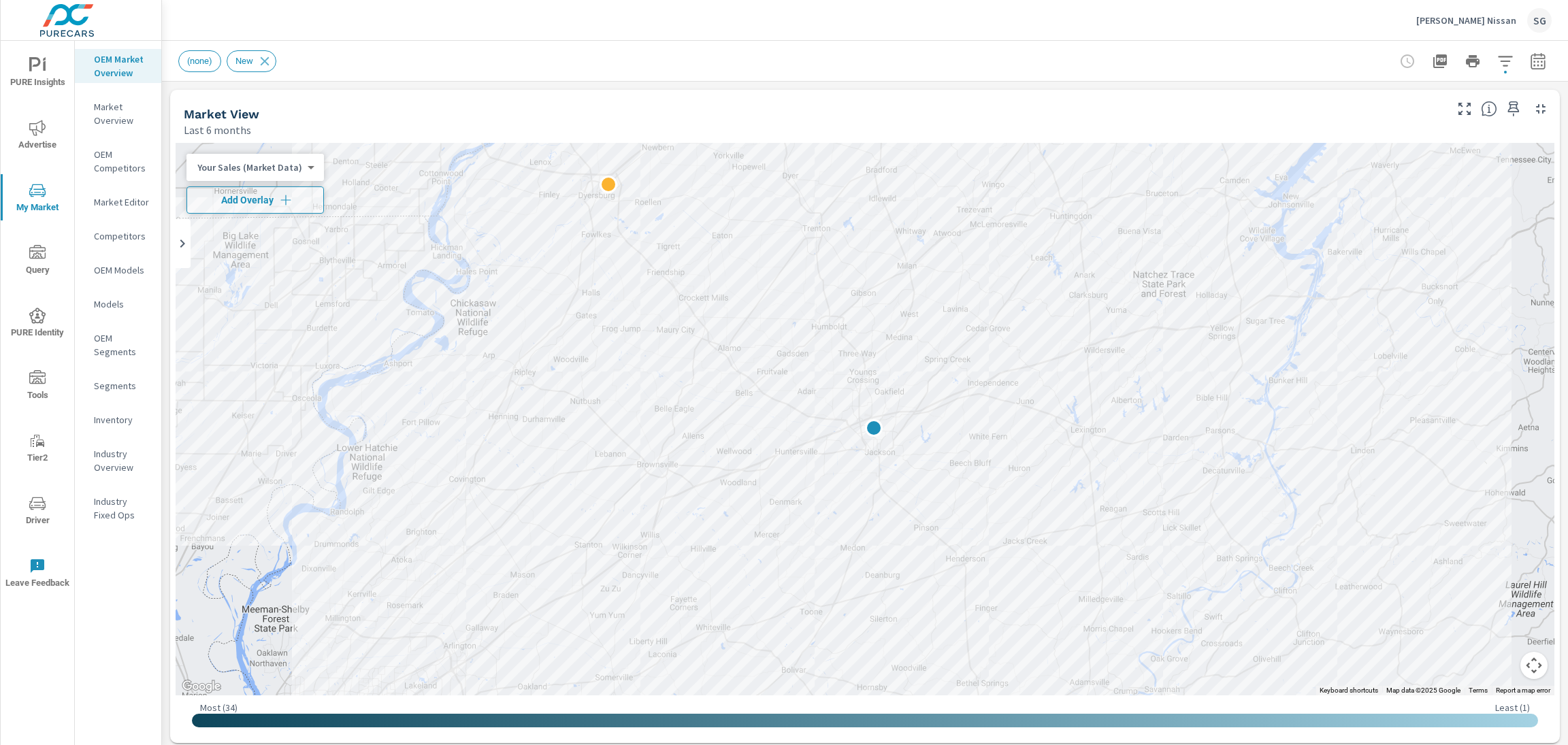
click at [120, 192] on div "Market Editor" at bounding box center [118, 202] width 87 height 20
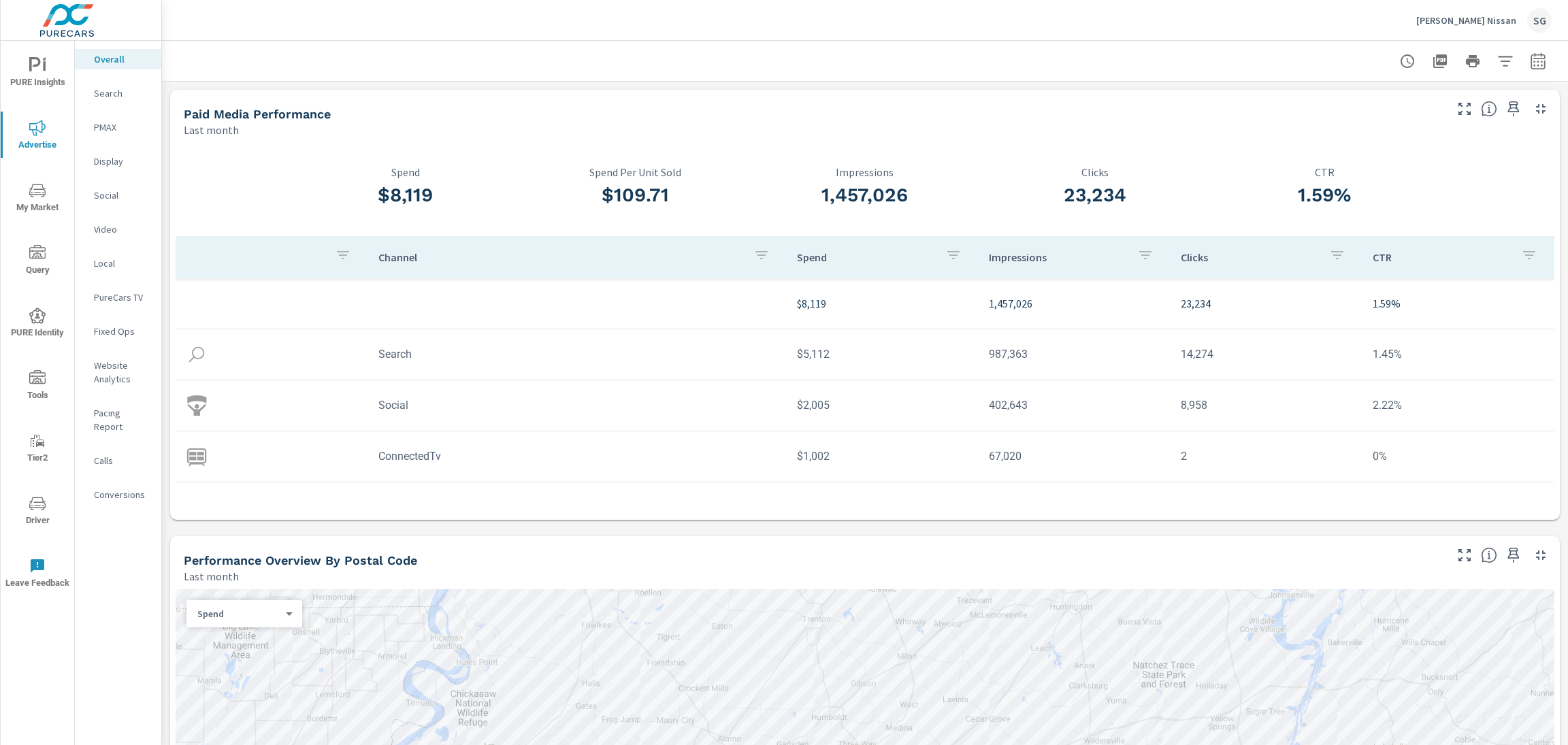
click at [603, 74] on div at bounding box center [865, 60] width 1373 height 40
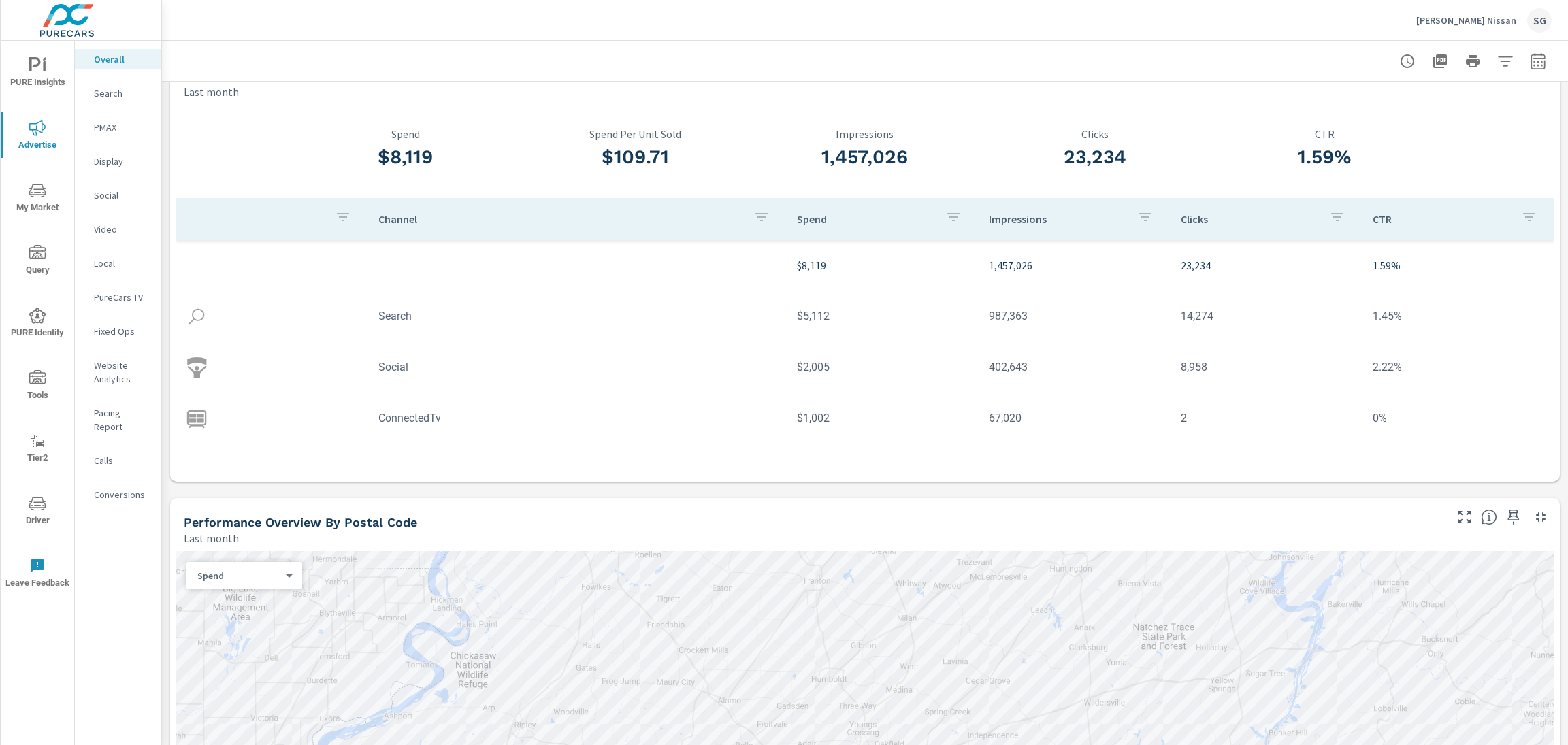
scroll to position [39, 0]
click at [1541, 69] on icon "button" at bounding box center [1537, 60] width 14 height 16
select select "Last month"
click at [1427, 152] on p "+ Add comparison" at bounding box center [1442, 153] width 175 height 16
select select "Previous period"
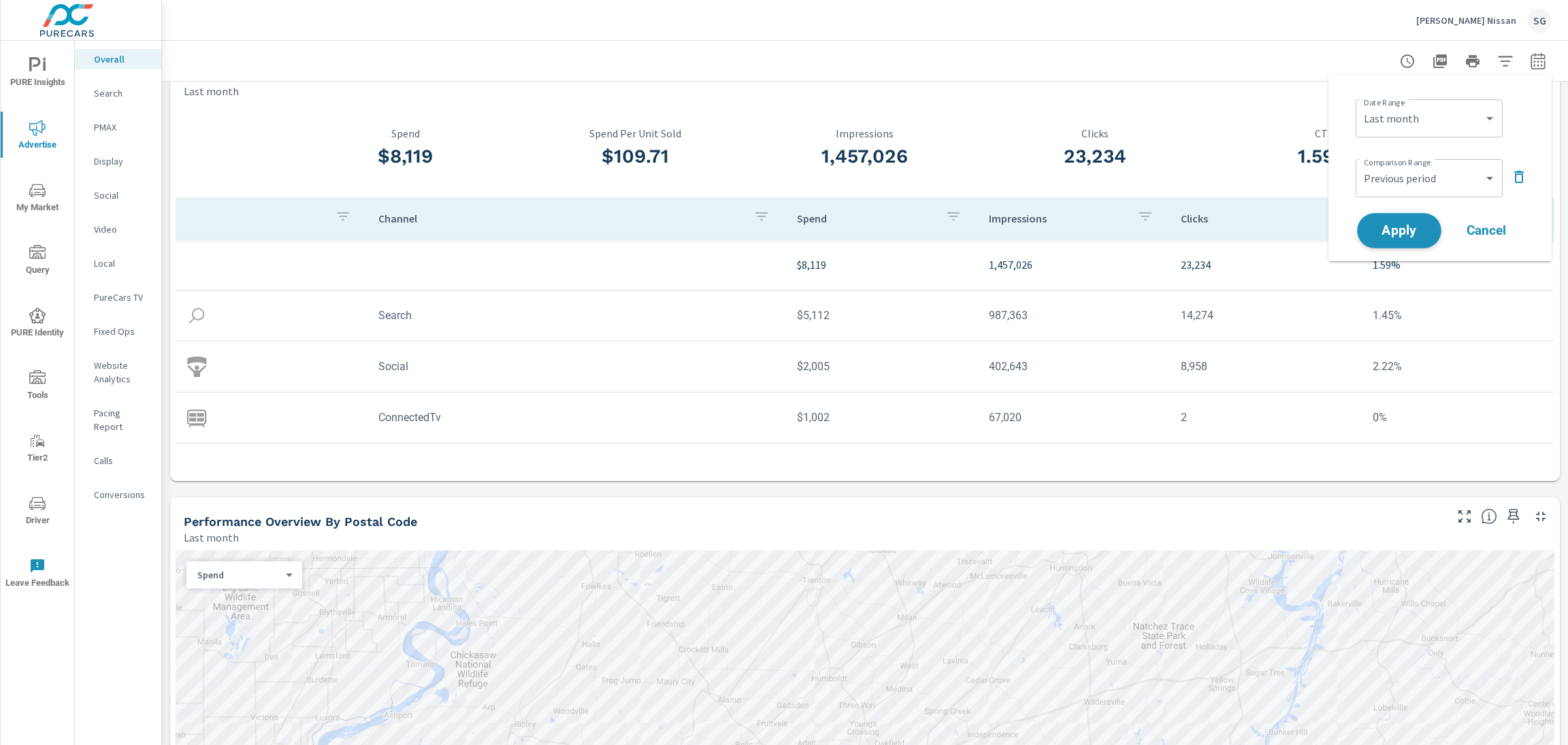
click at [1405, 230] on span "Apply" at bounding box center [1399, 230] width 56 height 13
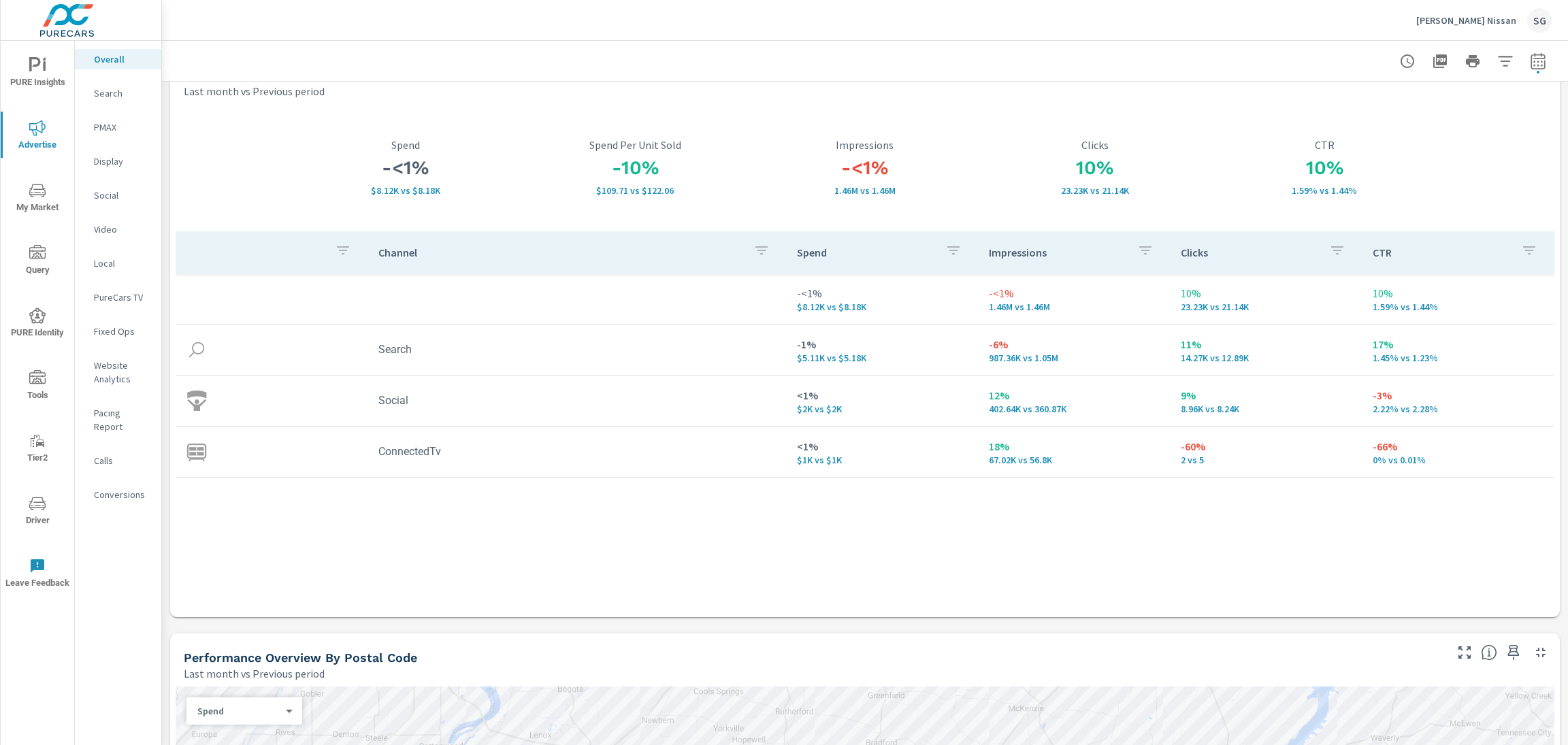
click at [110, 128] on p "PMAX" at bounding box center [122, 127] width 57 height 13
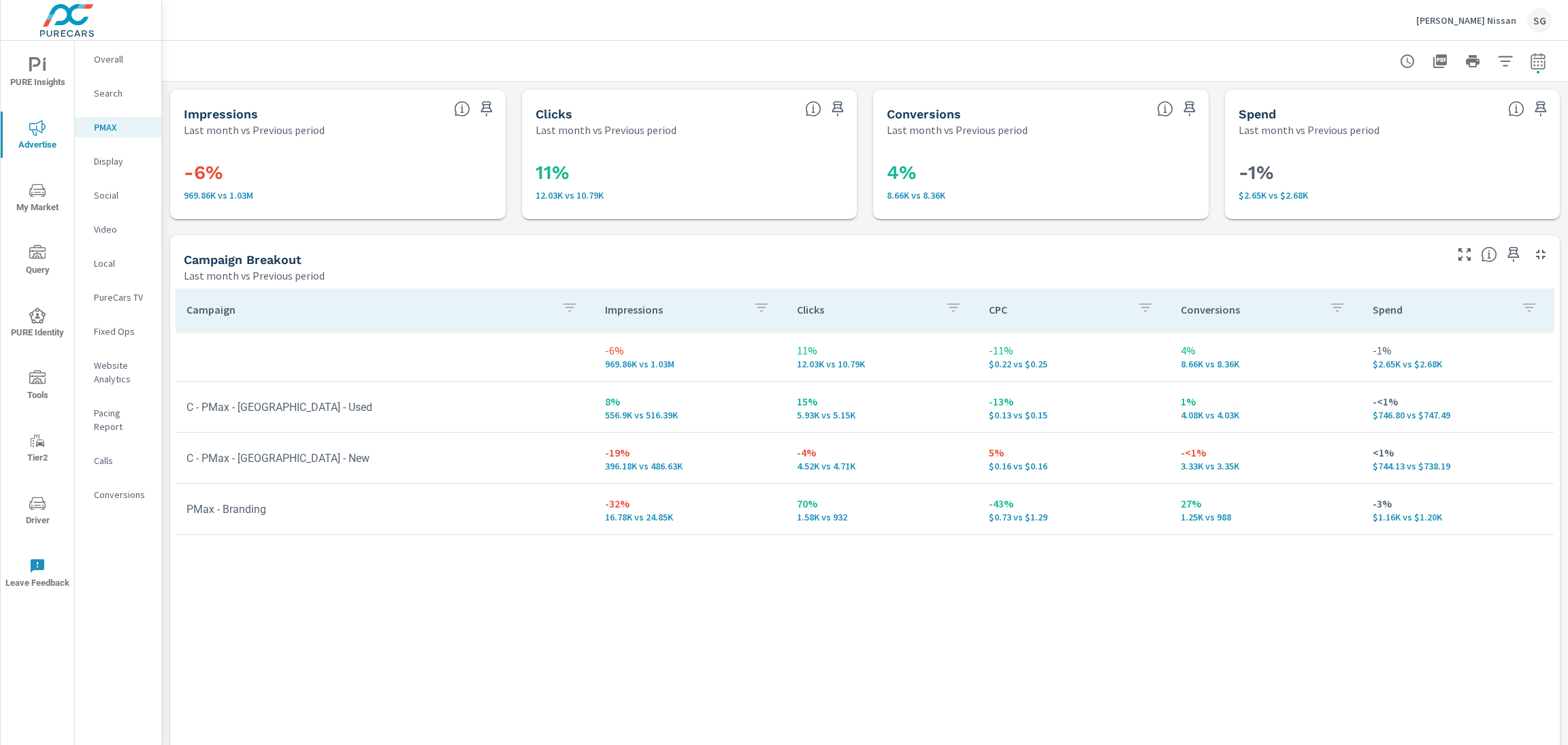
click at [114, 100] on div "Search" at bounding box center [118, 93] width 87 height 20
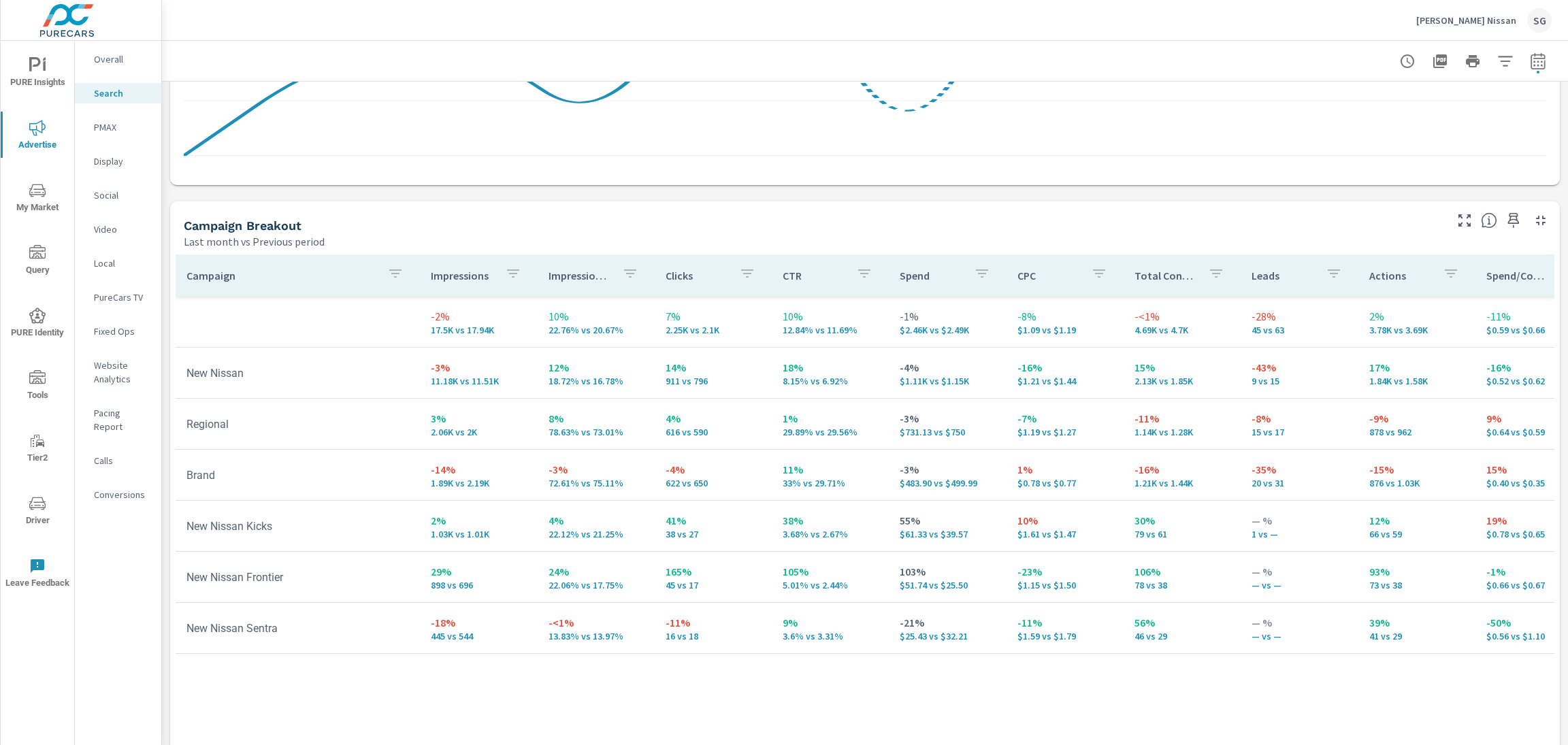
scroll to position [1203, 0]
